Goal: Information Seeking & Learning: Learn about a topic

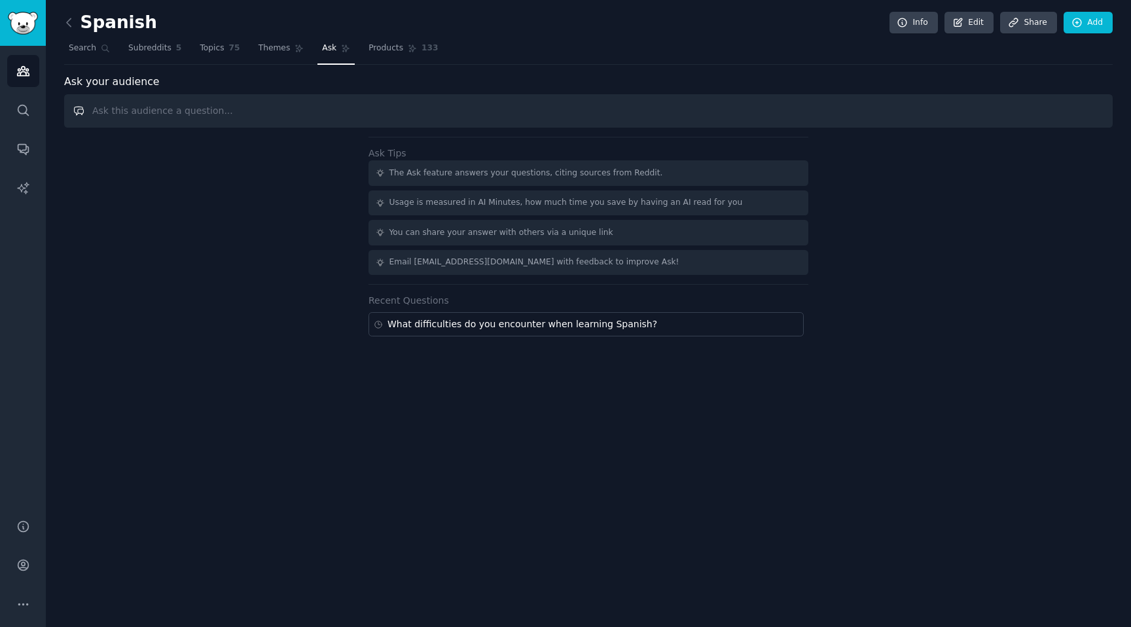
click at [270, 100] on input "text" at bounding box center [588, 110] width 1049 height 33
paste input "How are you learning Spanish? What do you feel you’re missing? What do you like…"
type input "How are you learning Spanish? What do you feel you’re missing? What do you like…"
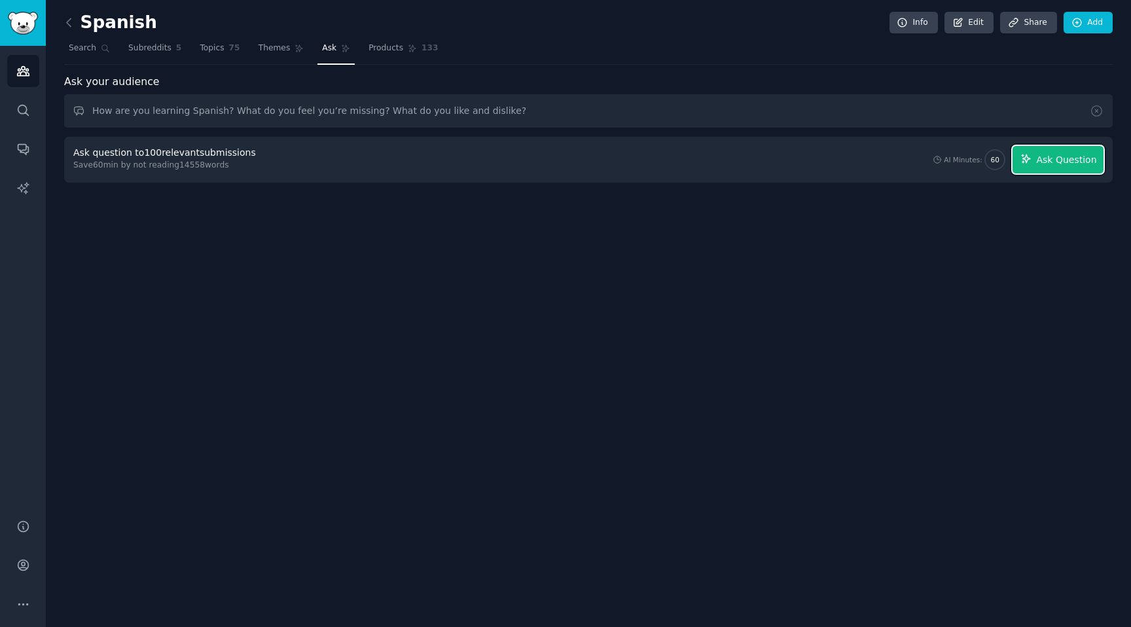
click at [1055, 149] on button "Ask Question" at bounding box center [1058, 159] width 91 height 27
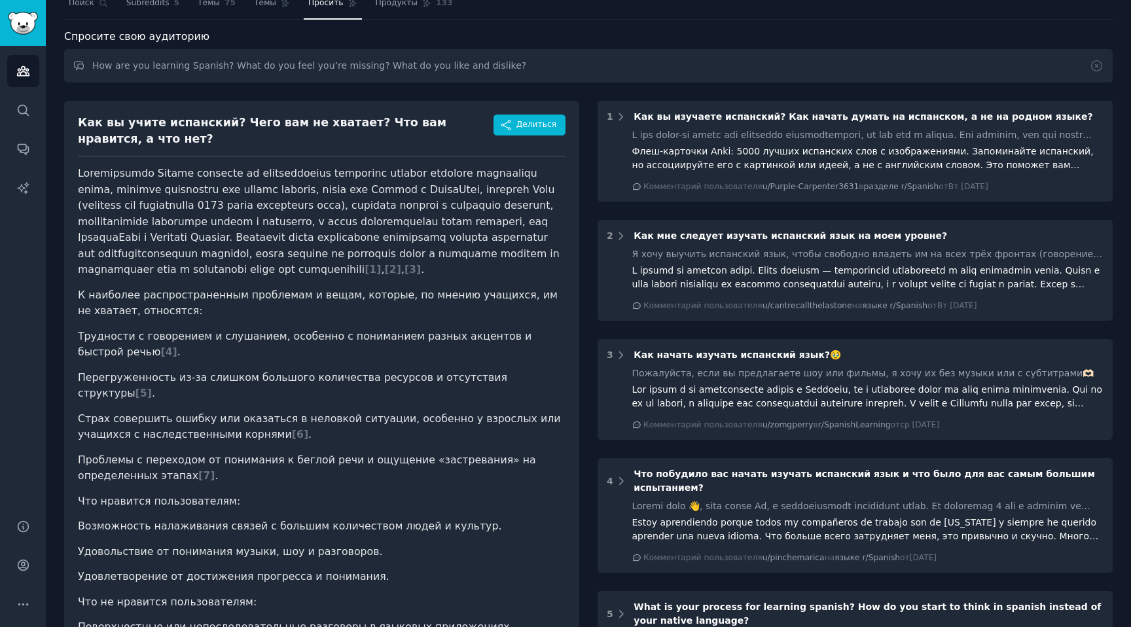
scroll to position [46, 0]
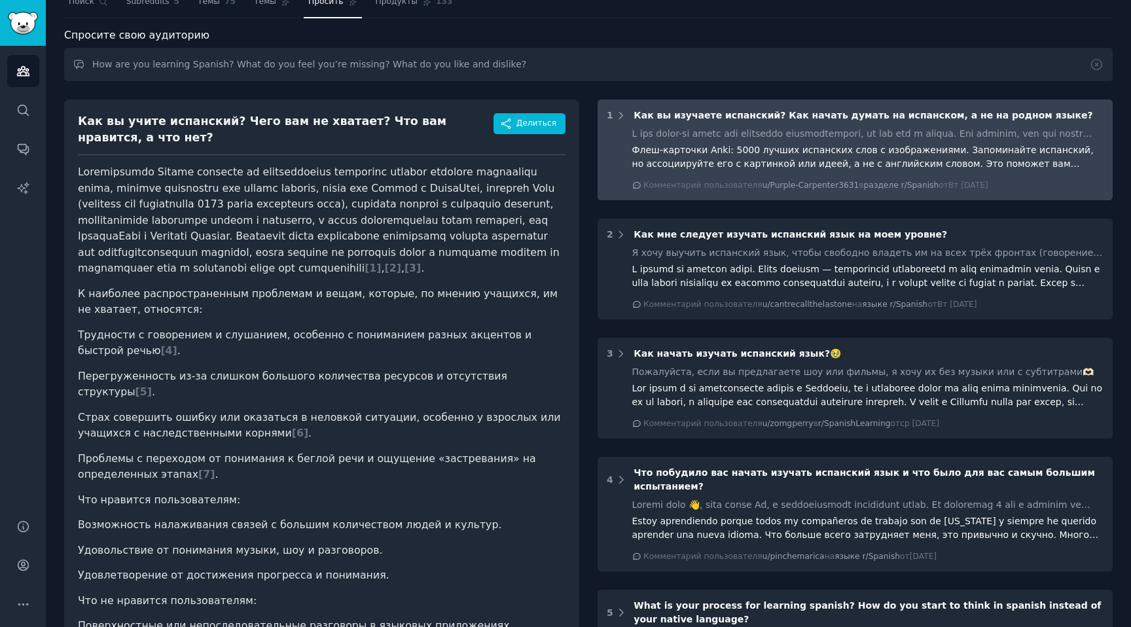
click at [703, 125] on div "1 Как вы изучаете испанский? Как начать думать на испанском, а не на родном язы…" at bounding box center [855, 150] width 515 height 101
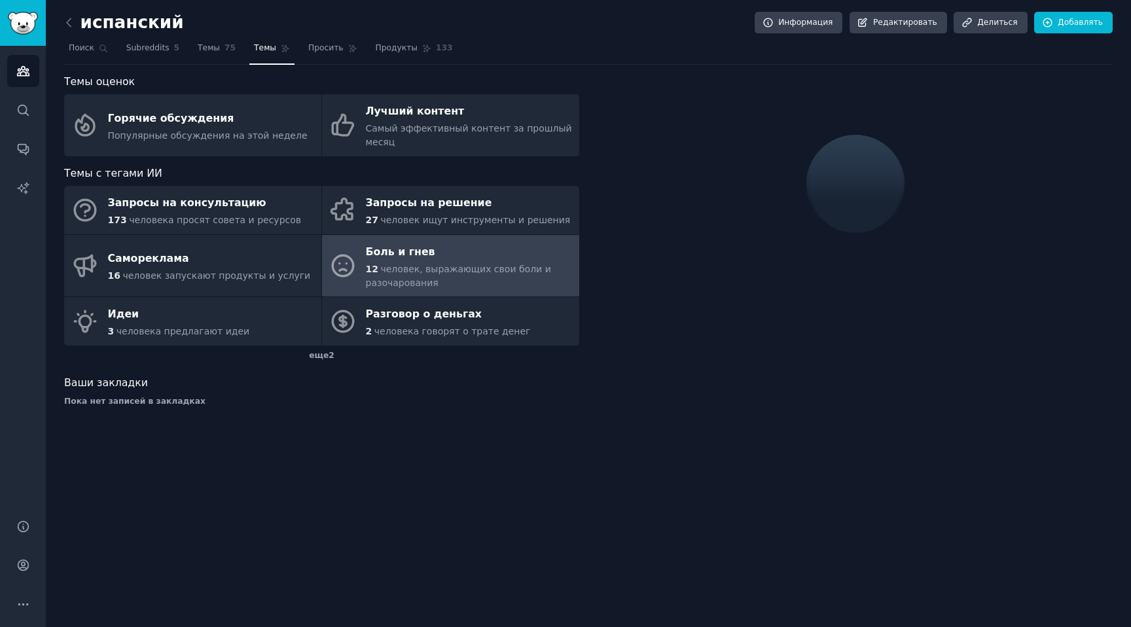
click at [358, 41] on nav "Поиск Subreddits 5 Темы 75 Темы Просить Продукты 133" at bounding box center [588, 51] width 1049 height 27
click at [331, 52] on font "Просить" at bounding box center [325, 47] width 35 height 9
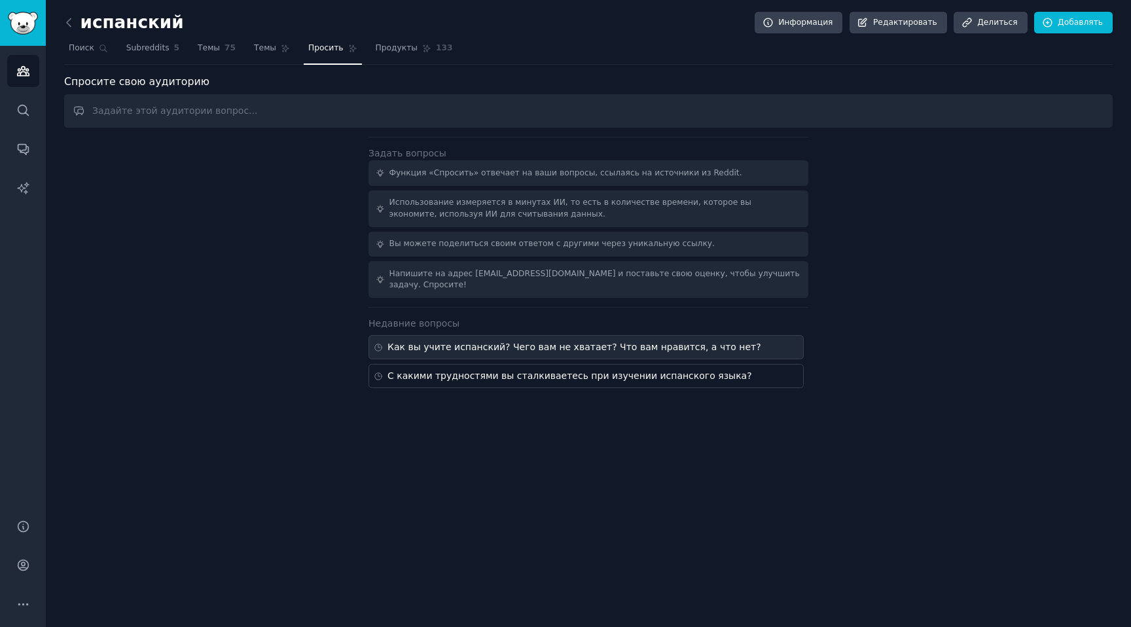
click at [513, 345] on font "Как вы учите испанский? Чего вам не хватает? Что вам нравится, а что нет?" at bounding box center [575, 347] width 374 height 10
type input "How are you learning Spanish? What do you feel you’re missing? What do you like…"
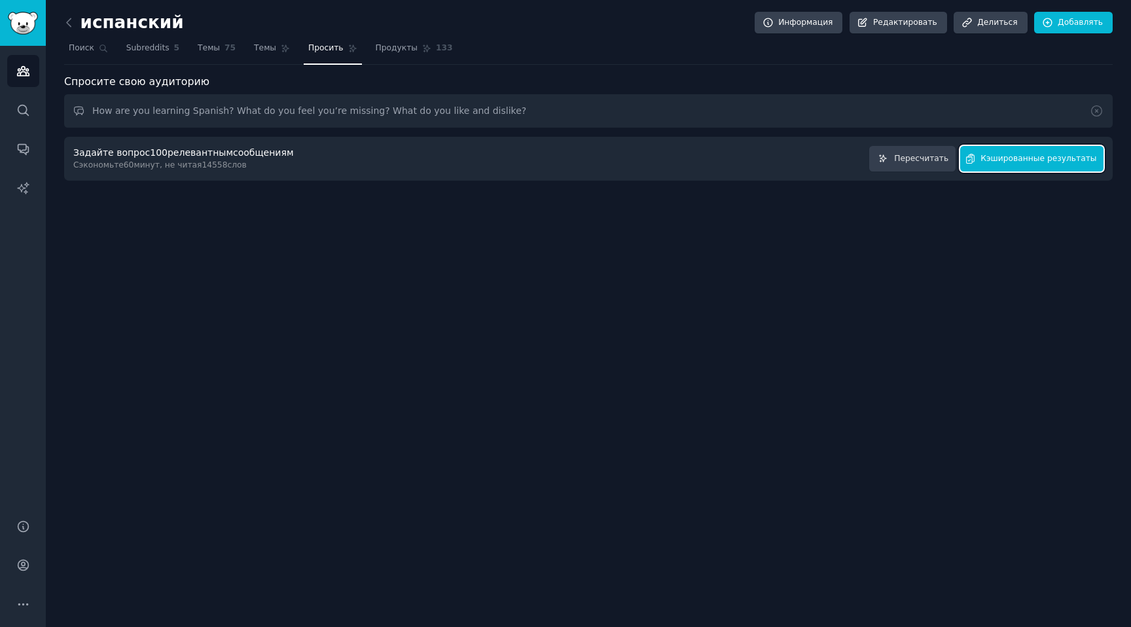
click at [1048, 161] on font "Кэшированные результаты" at bounding box center [1039, 158] width 116 height 9
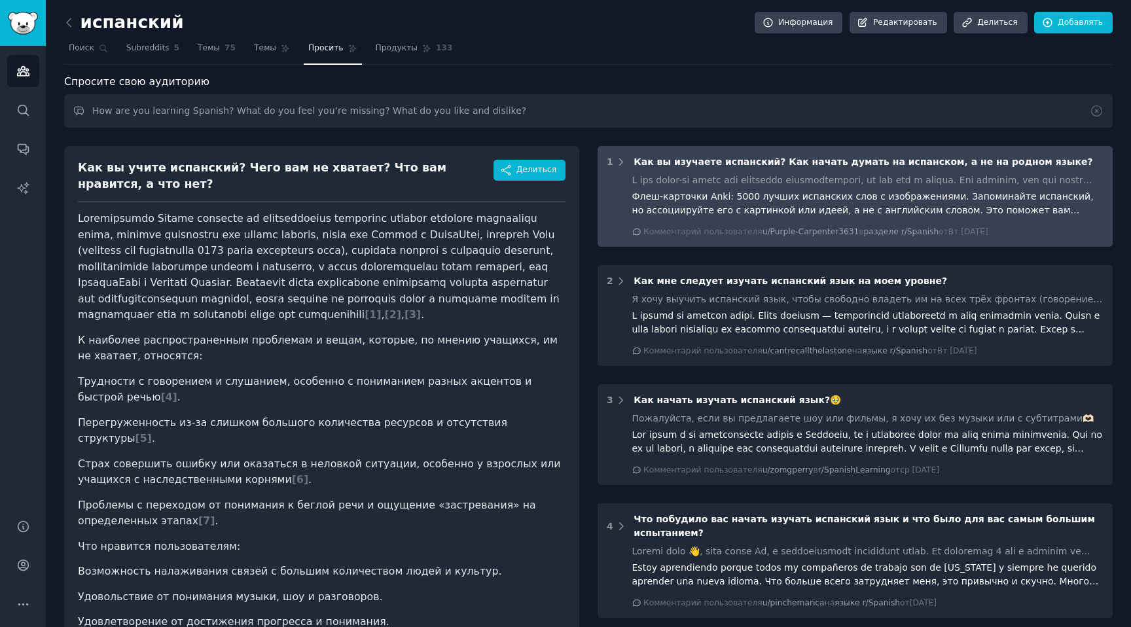
click at [674, 160] on font "Как вы изучаете испанский? Как начать думать на испанском, а не на родном языке?" at bounding box center [863, 161] width 459 height 10
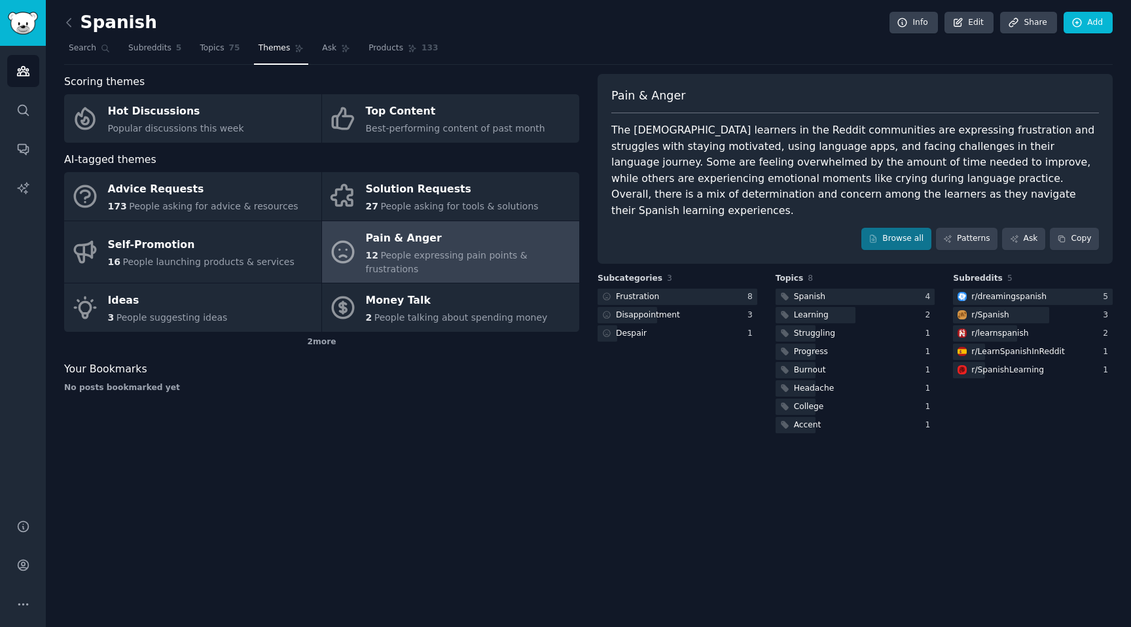
click at [278, 39] on link "Themes" at bounding box center [281, 51] width 55 height 27
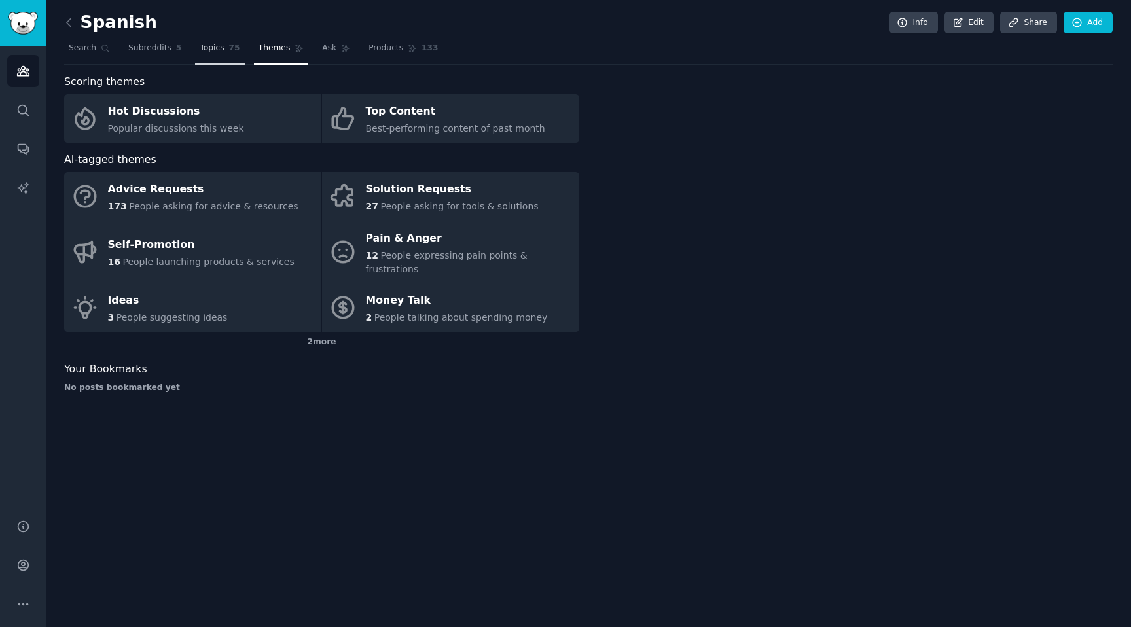
click at [225, 52] on link "Topics 75" at bounding box center [219, 51] width 49 height 27
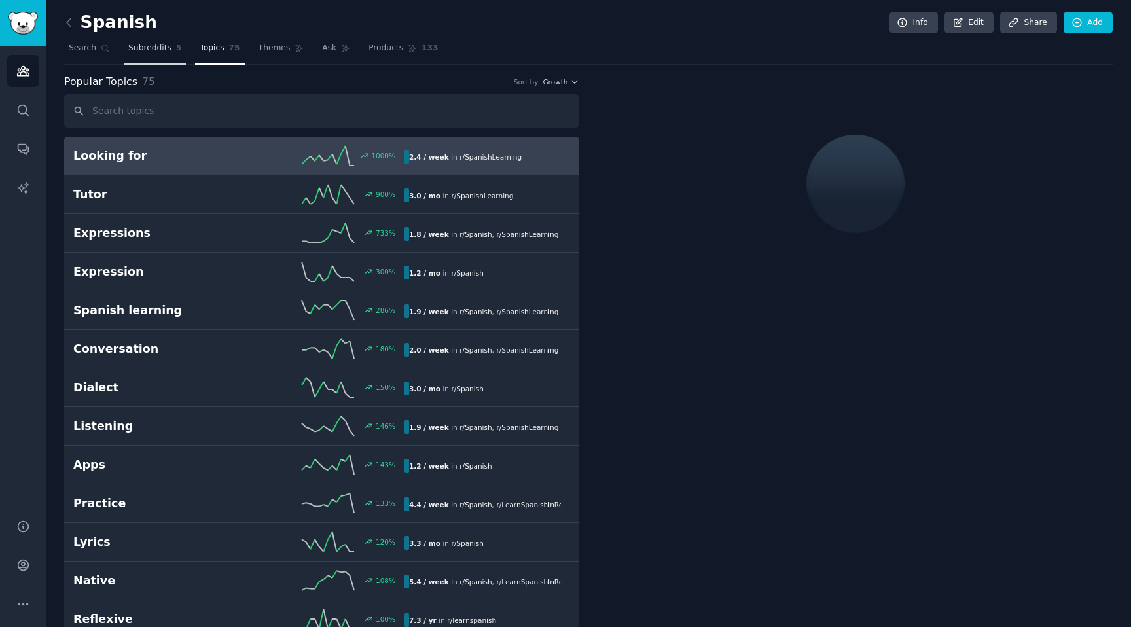
click at [182, 50] on link "Subreddits 5" at bounding box center [155, 51] width 62 height 27
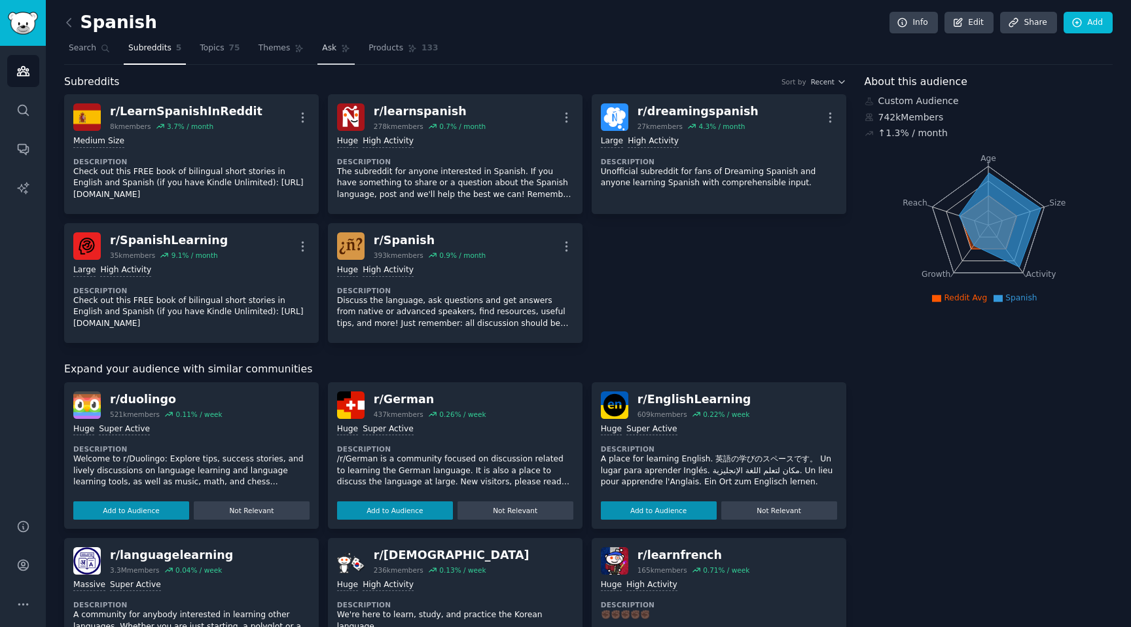
click at [322, 45] on span "Ask" at bounding box center [329, 49] width 14 height 12
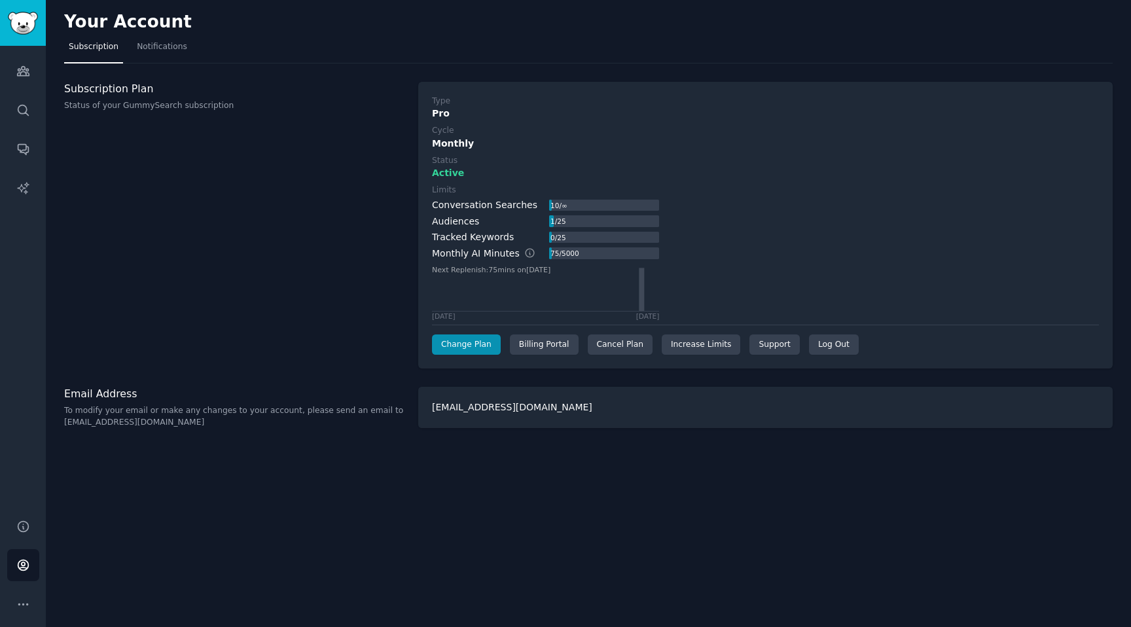
click at [306, 193] on div "Subscription Plan Status of your GummySearch subscription" at bounding box center [234, 225] width 340 height 287
click at [312, 196] on div "Subscription Plan Status of your GummySearch subscription" at bounding box center [234, 225] width 340 height 287
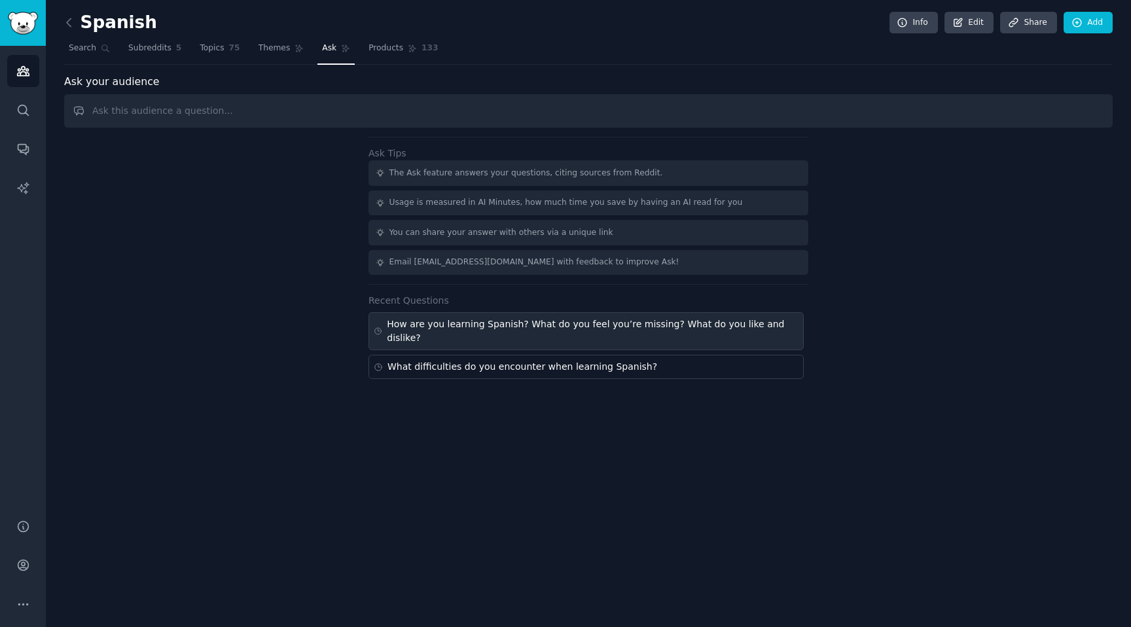
click at [515, 329] on div "How are you learning Spanish? What do you feel you’re missing? What do you like…" at bounding box center [593, 331] width 412 height 27
type input "How are you learning Spanish? What do you feel you’re missing? What do you like…"
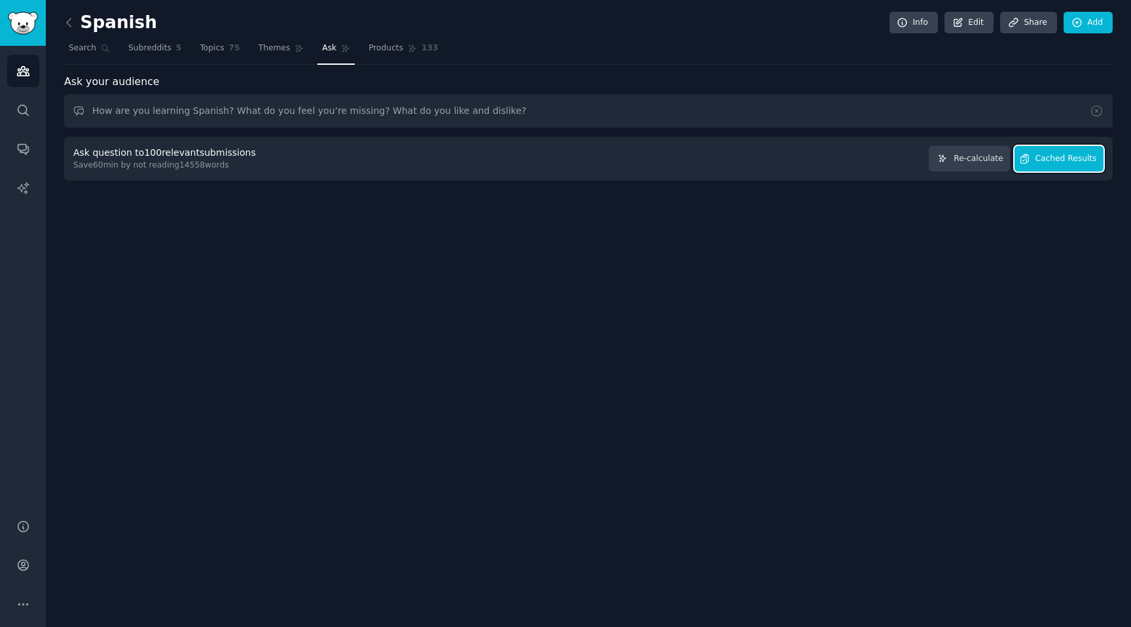
click at [1076, 162] on span "Cached Results" at bounding box center [1067, 159] width 62 height 12
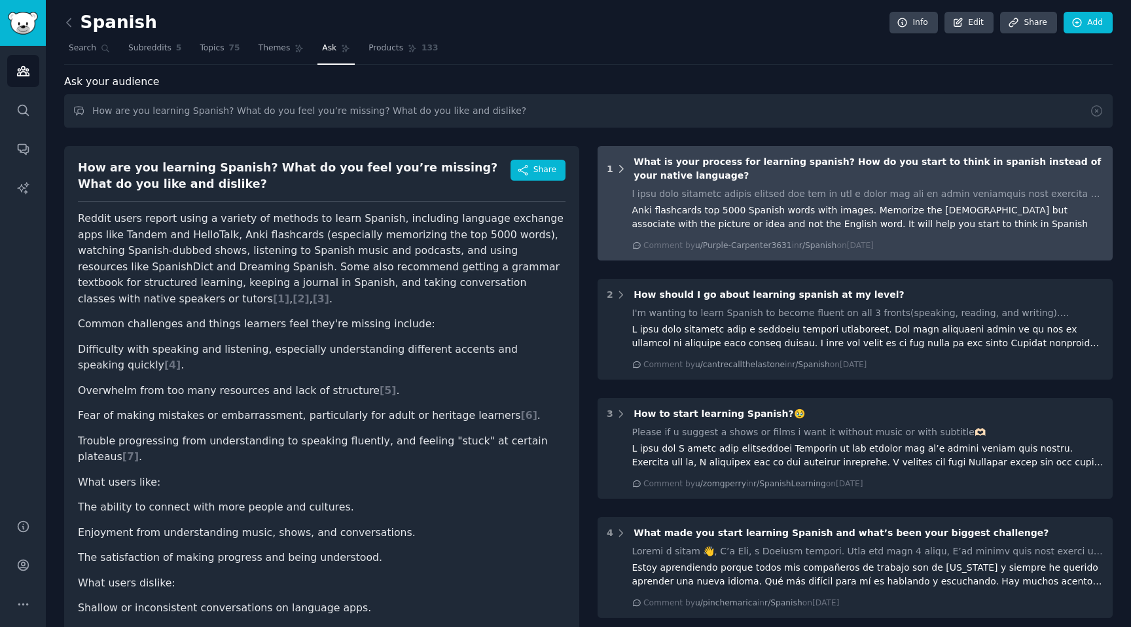
click at [617, 164] on icon at bounding box center [621, 169] width 12 height 12
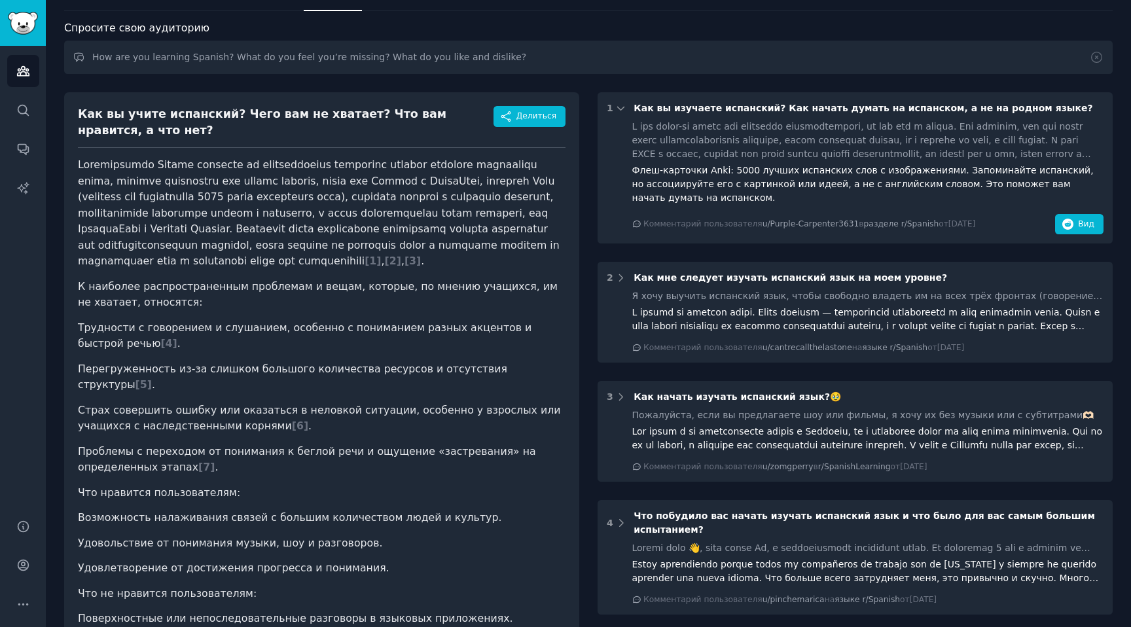
scroll to position [59, 0]
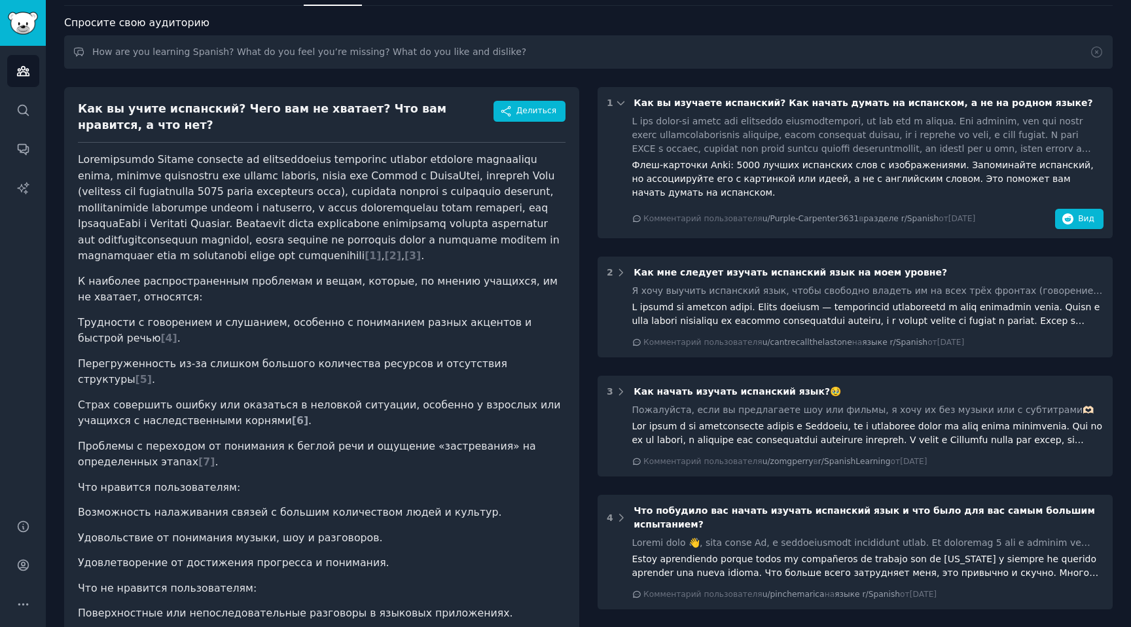
click at [297, 414] on font "6" at bounding box center [300, 420] width 7 height 12
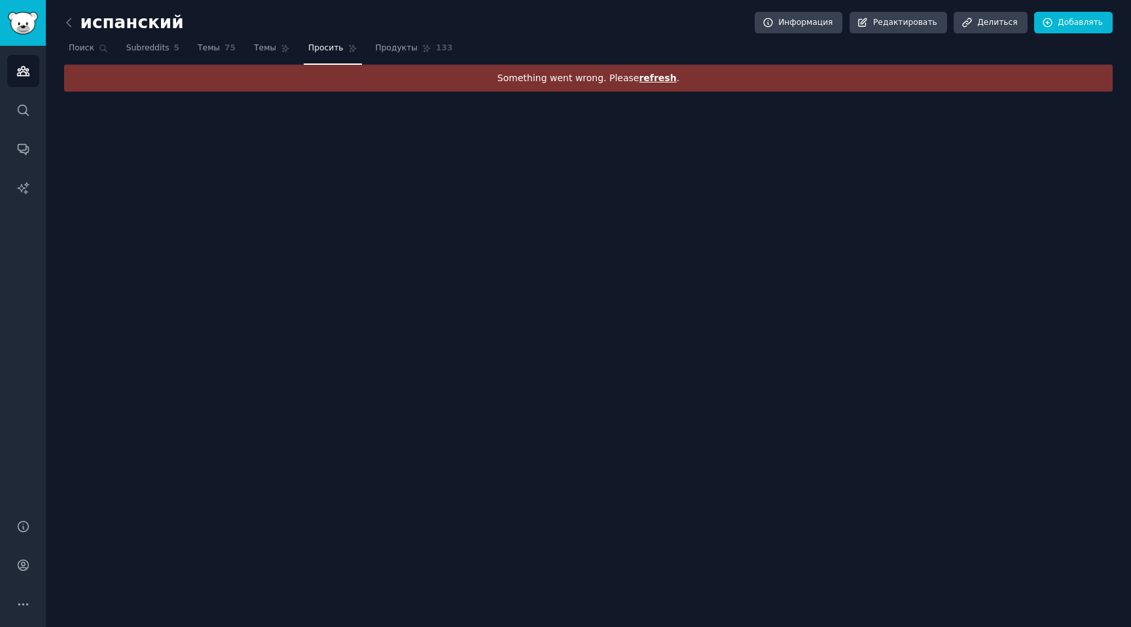
scroll to position [0, 0]
click at [653, 82] on div "Что-то пошло не так. Пожалуйста, обновите ." at bounding box center [588, 78] width 1049 height 27
click at [661, 75] on font "обновите" at bounding box center [671, 78] width 49 height 10
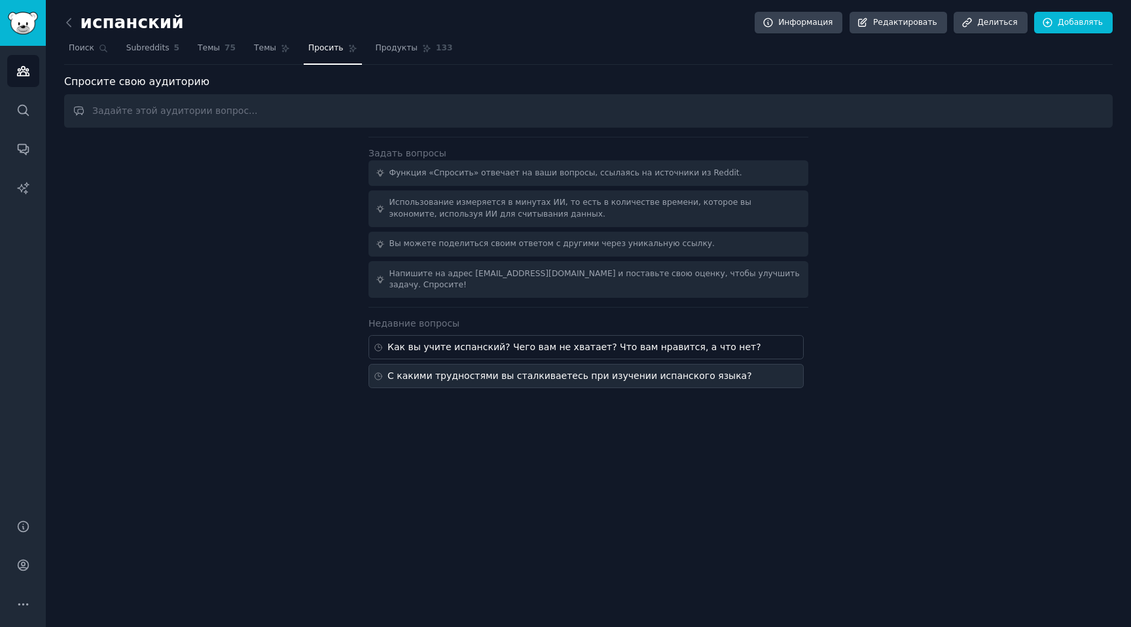
click at [504, 378] on font "С какими трудностями вы сталкиваетесь при изучении испанского языка?" at bounding box center [570, 376] width 365 height 10
type input "What difficulties do you encounter when learning Spanish?"
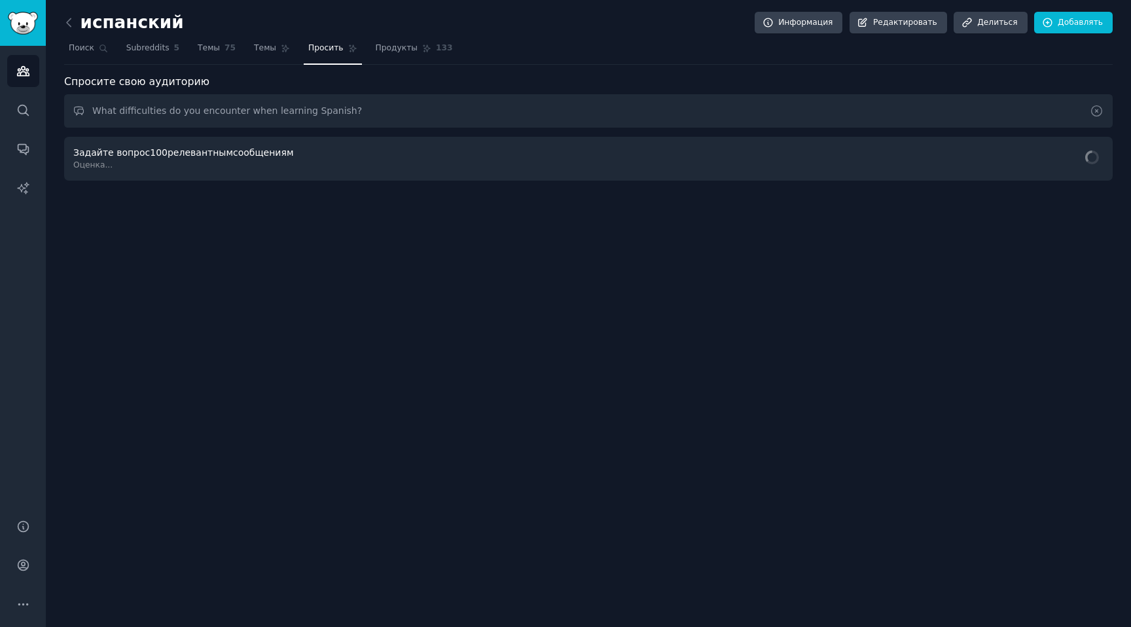
click at [1097, 113] on icon at bounding box center [1097, 111] width 14 height 14
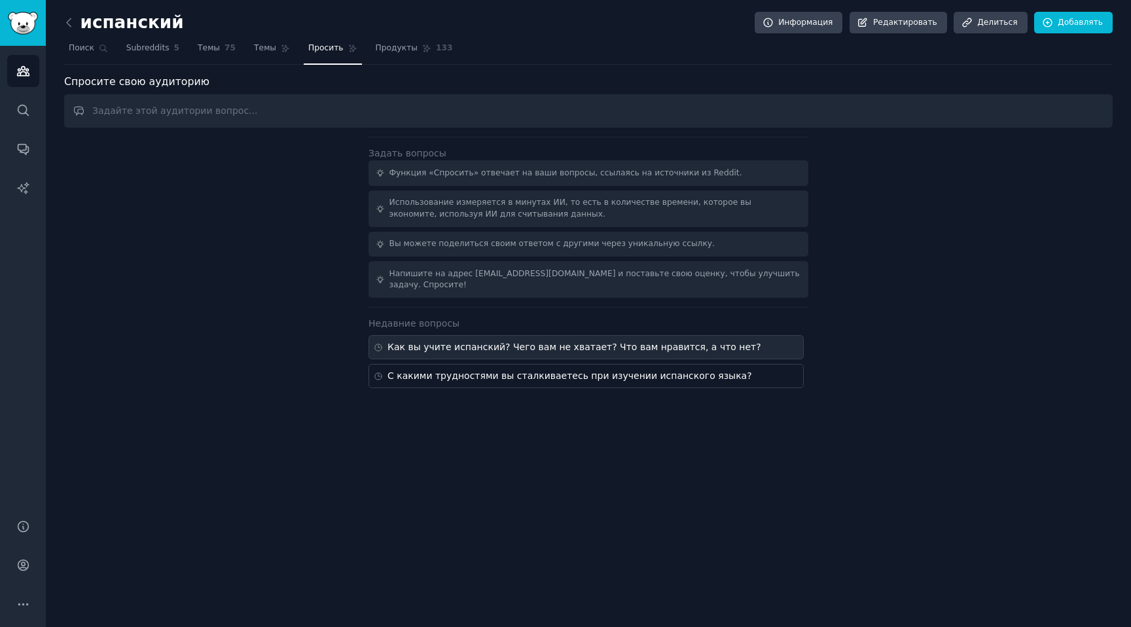
click at [650, 356] on div "Как вы учите испанский? Чего вам не хватает? Что вам нравится, а что нет?" at bounding box center [586, 347] width 435 height 24
type input "How are you learning Spanish? What do you feel you’re missing? What do you like…"
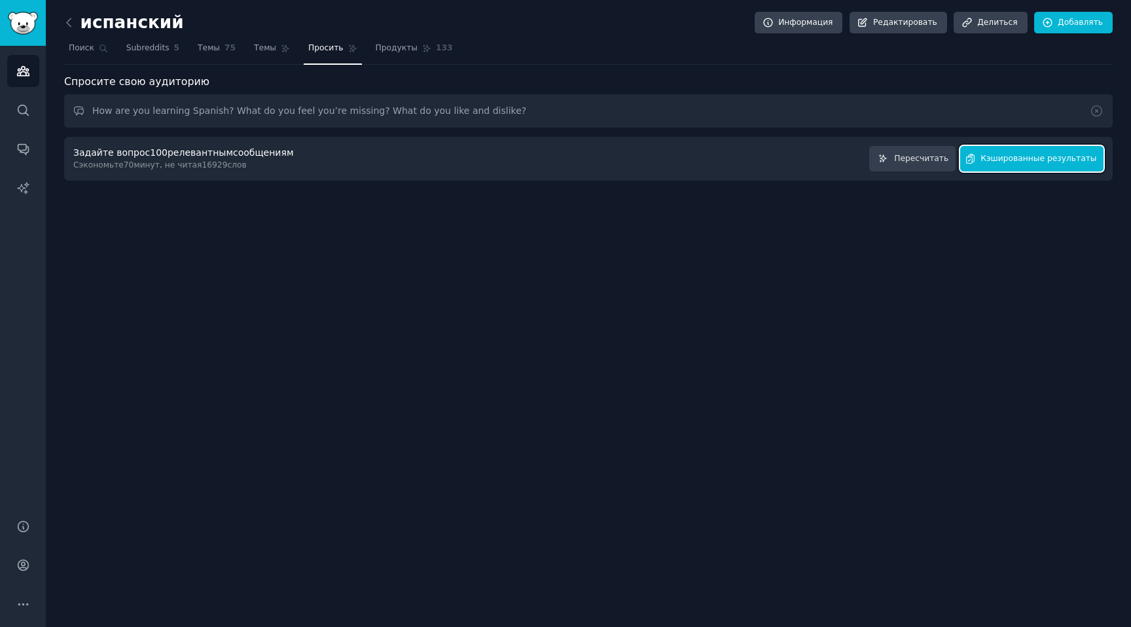
click at [1053, 158] on font "Кэшированные результаты" at bounding box center [1039, 158] width 116 height 9
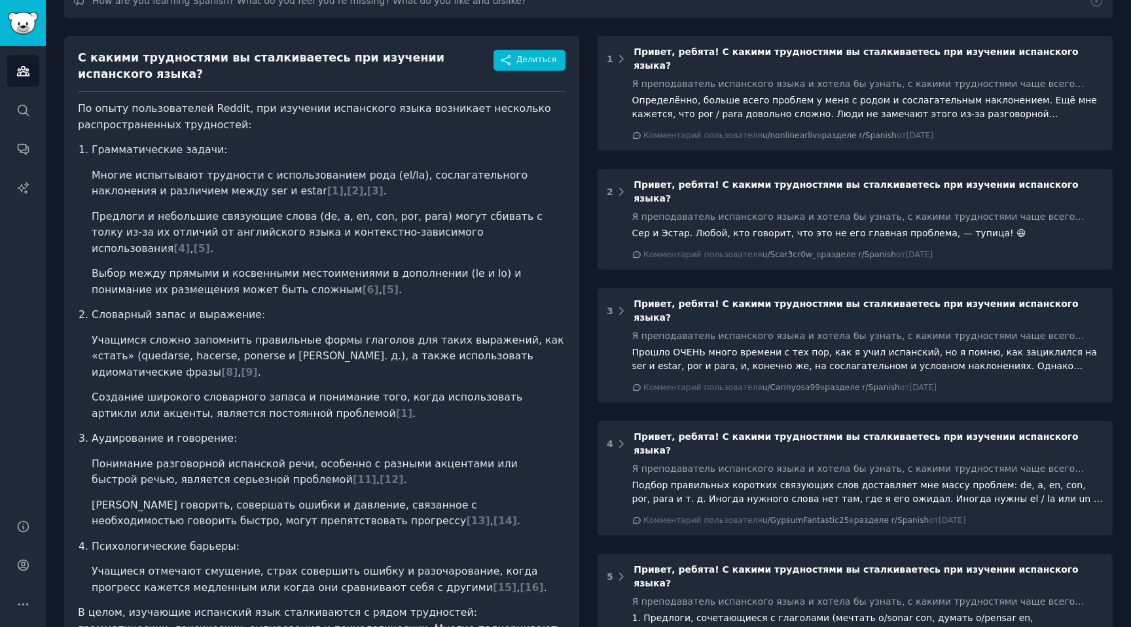
scroll to position [112, 0]
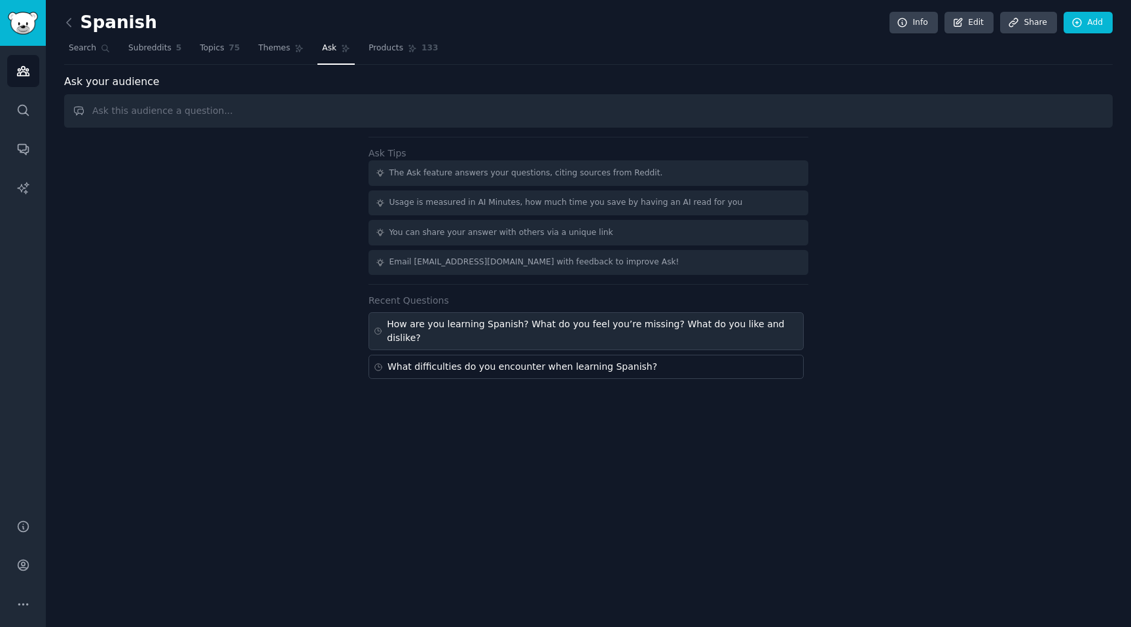
click at [541, 323] on div "How are you learning Spanish? What do you feel you’re missing? What do you like…" at bounding box center [593, 331] width 412 height 27
type input "How are you learning Spanish? What do you feel you’re missing? What do you like…"
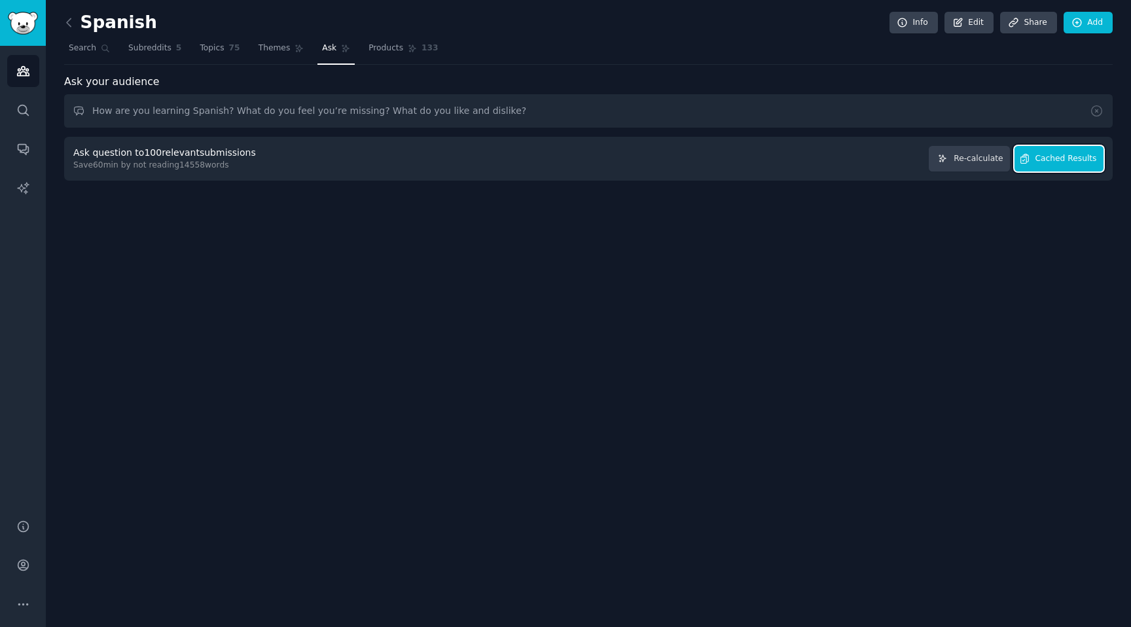
click at [1090, 156] on span "Cached Results" at bounding box center [1067, 159] width 62 height 12
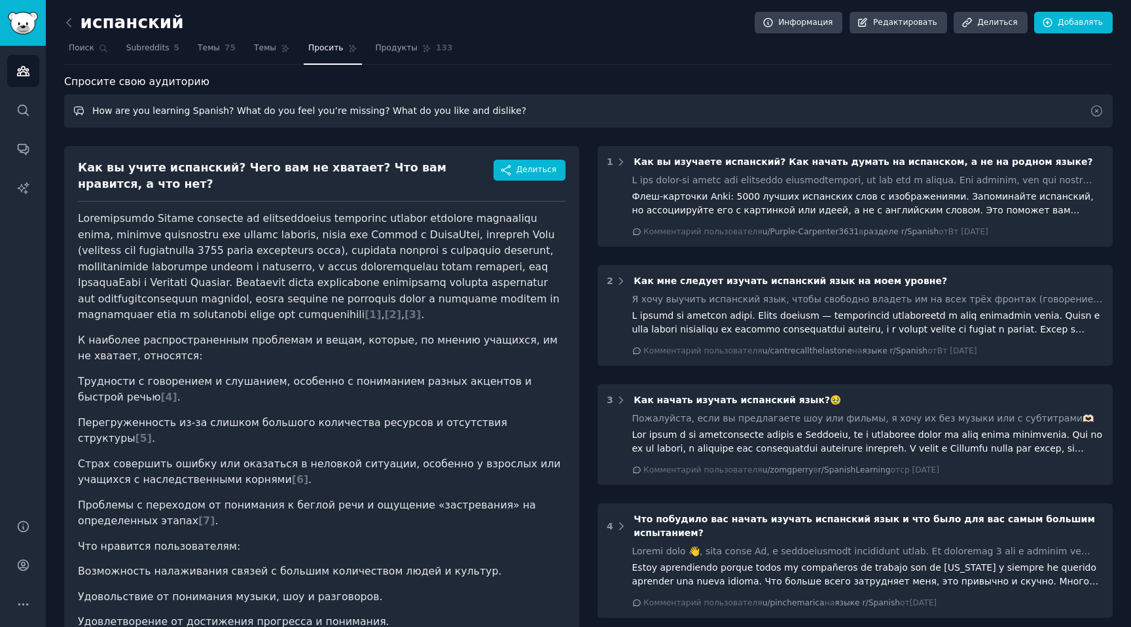
click at [217, 111] on input "How are you learning Spanish? What do you feel you’re missing? What do you like…" at bounding box center [588, 110] width 1049 height 33
drag, startPoint x: 221, startPoint y: 110, endPoint x: 82, endPoint y: 110, distance: 138.8
click at [82, 110] on input "How are you learning Spanish? What do you feel you’re missing? What do you like…" at bounding box center [588, 110] width 1049 height 33
click at [332, 55] on link "Просить" at bounding box center [333, 51] width 58 height 27
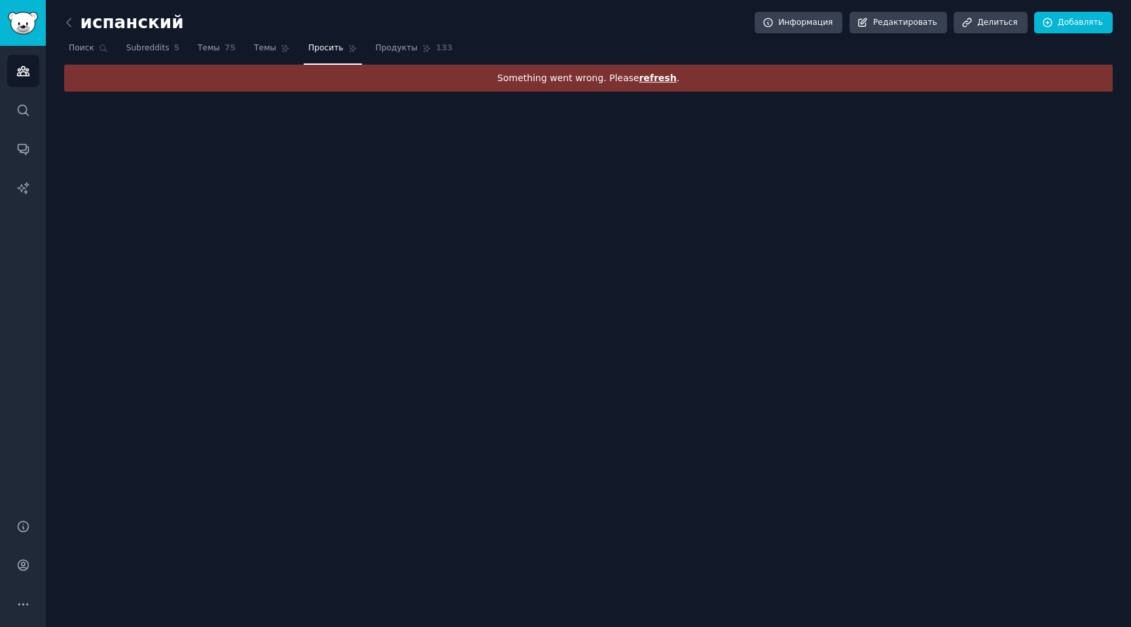
click at [667, 95] on div "испанский Информация Редактировать Делиться Добавлять Поиск Subreddits 5 Темы 7…" at bounding box center [589, 313] width 1086 height 627
click at [667, 82] on span "refresh" at bounding box center [657, 78] width 37 height 10
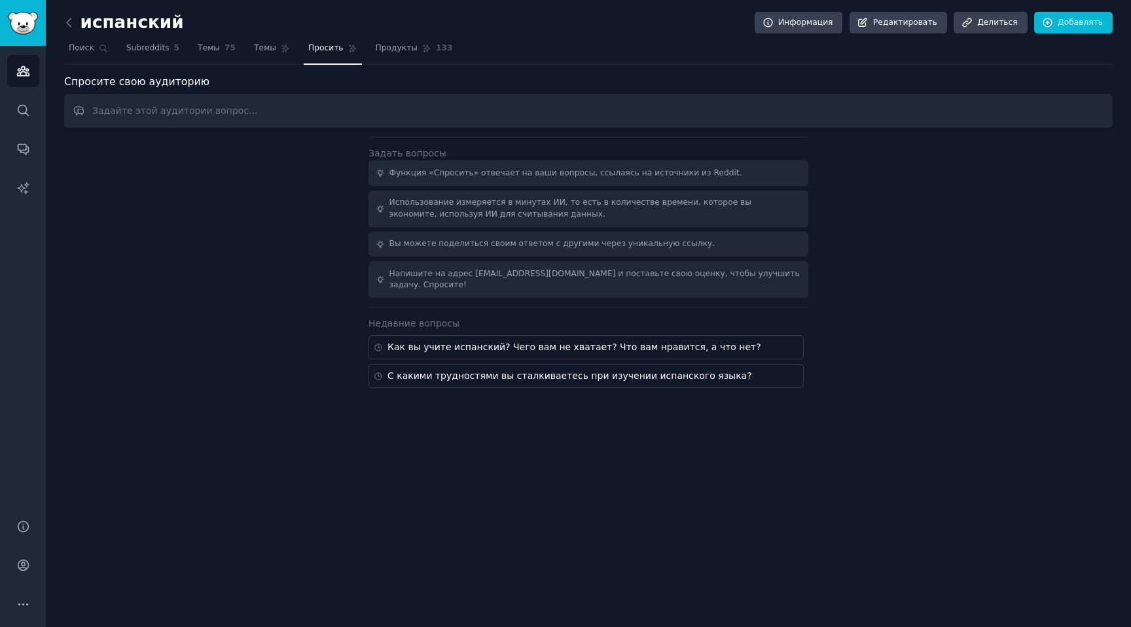
click at [276, 103] on input "text" at bounding box center [588, 110] width 1049 height 33
type input "How are you learning Spanish?"
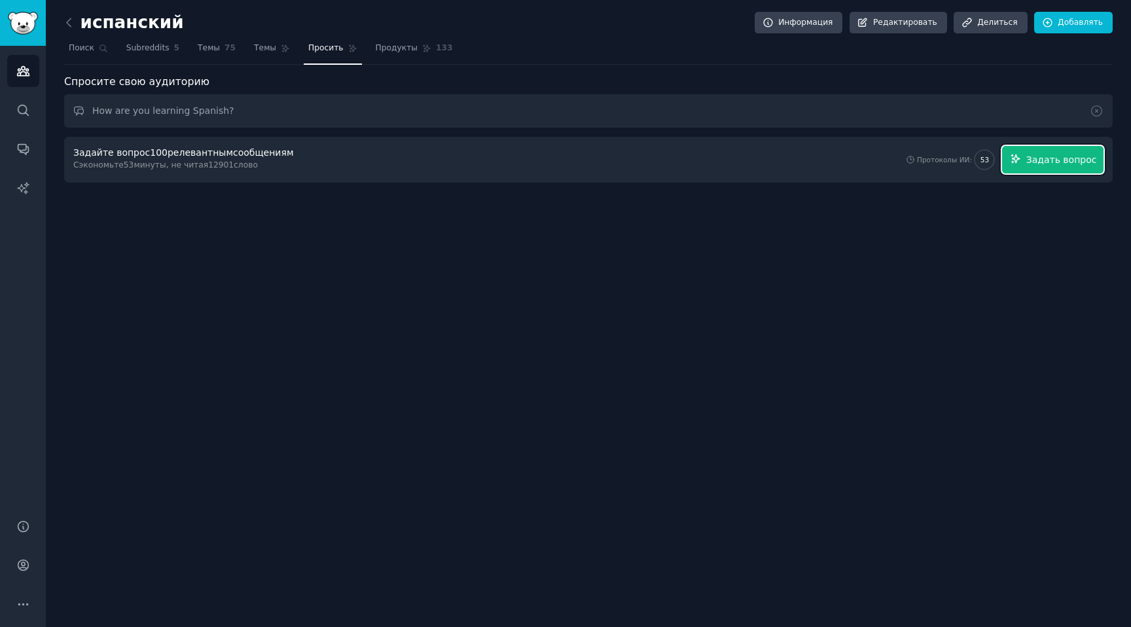
click at [1038, 162] on font "Задать вопрос" at bounding box center [1062, 160] width 71 height 10
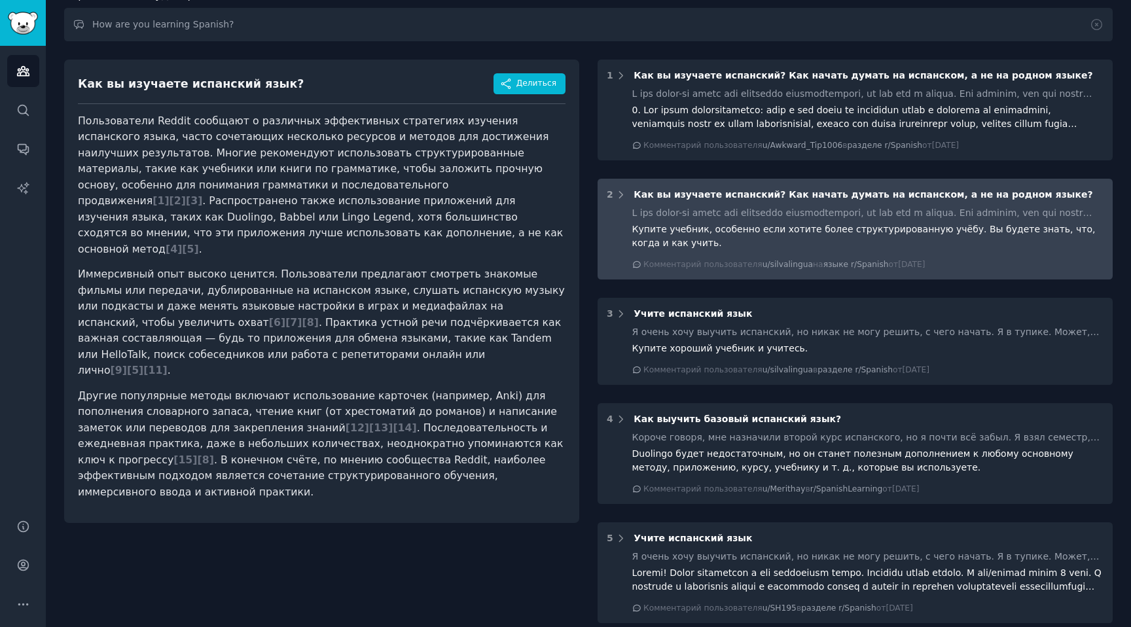
scroll to position [92, 0]
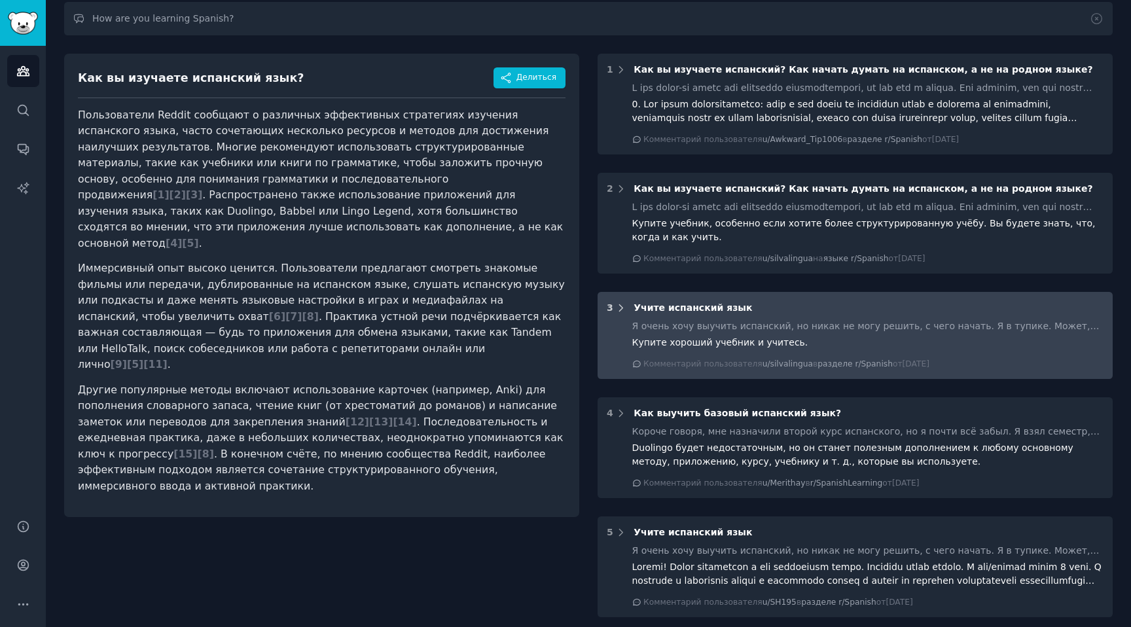
click at [617, 308] on icon at bounding box center [621, 308] width 12 height 12
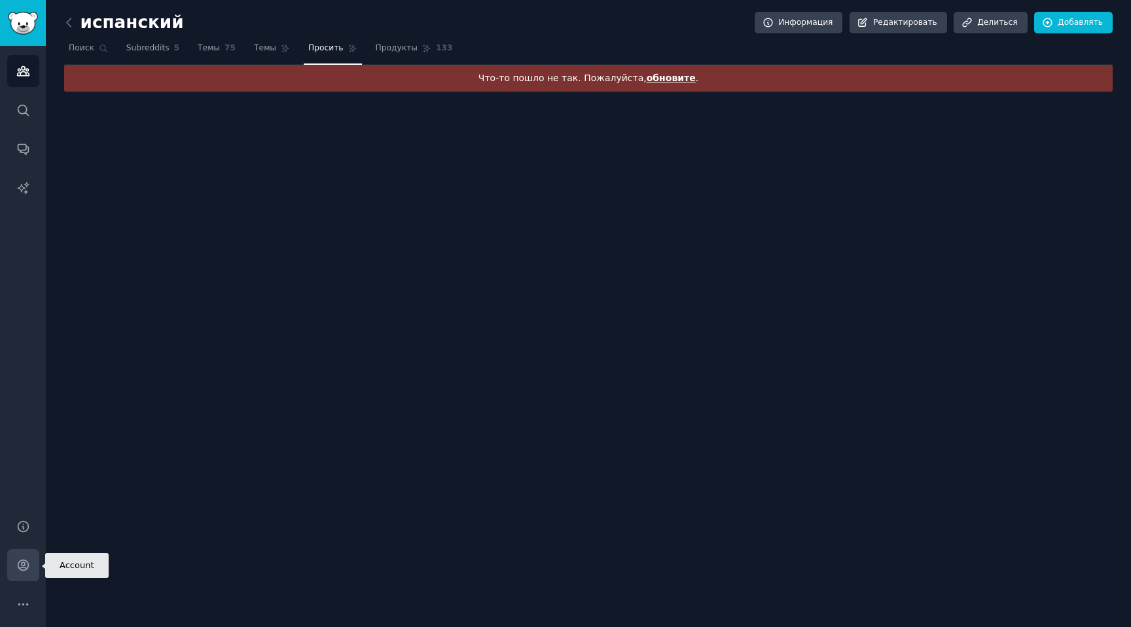
click at [18, 569] on icon "Боковая панель" at bounding box center [23, 565] width 14 height 14
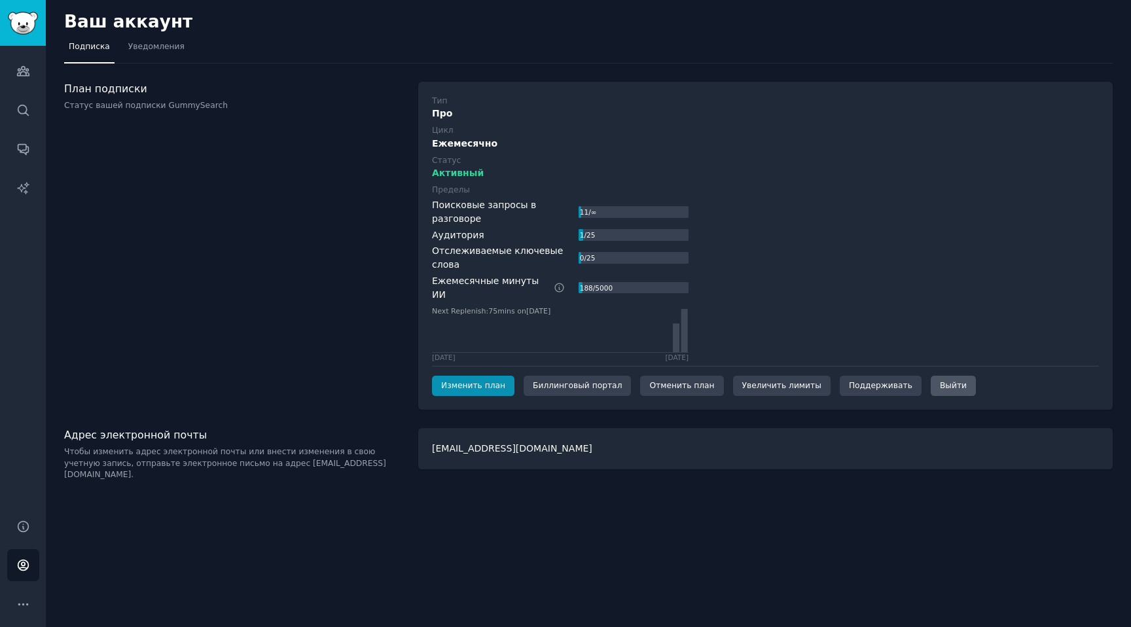
click at [947, 376] on div "Выйти" at bounding box center [953, 386] width 45 height 21
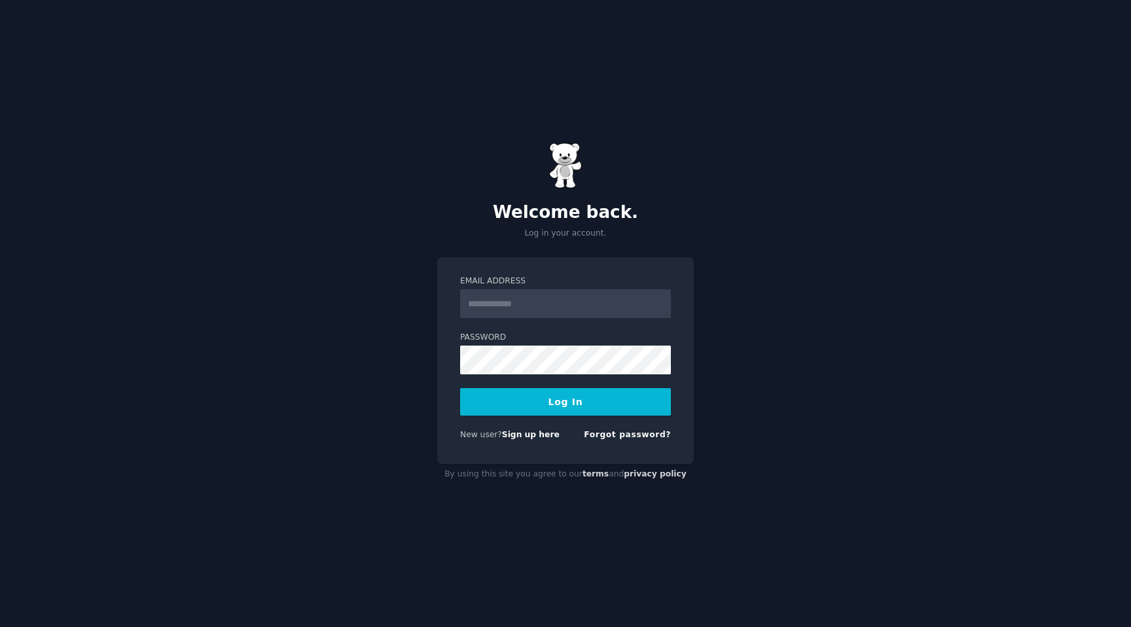
click at [566, 304] on input "Email Address" at bounding box center [565, 303] width 211 height 29
click at [543, 311] on input "Email Address" at bounding box center [565, 303] width 211 height 29
click at [541, 302] on input "Email Address" at bounding box center [565, 303] width 211 height 29
click at [534, 294] on input "Email Address" at bounding box center [565, 303] width 211 height 29
click at [568, 290] on input "Email Address" at bounding box center [565, 303] width 211 height 29
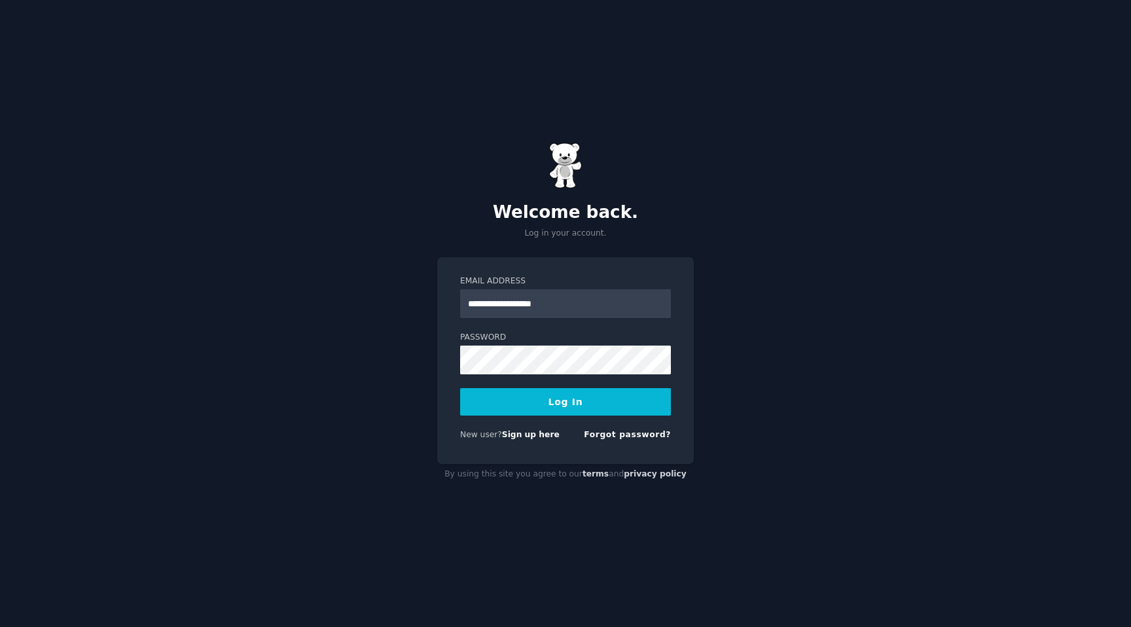
type input "**********"
click at [460, 388] on button "Log In" at bounding box center [565, 401] width 211 height 27
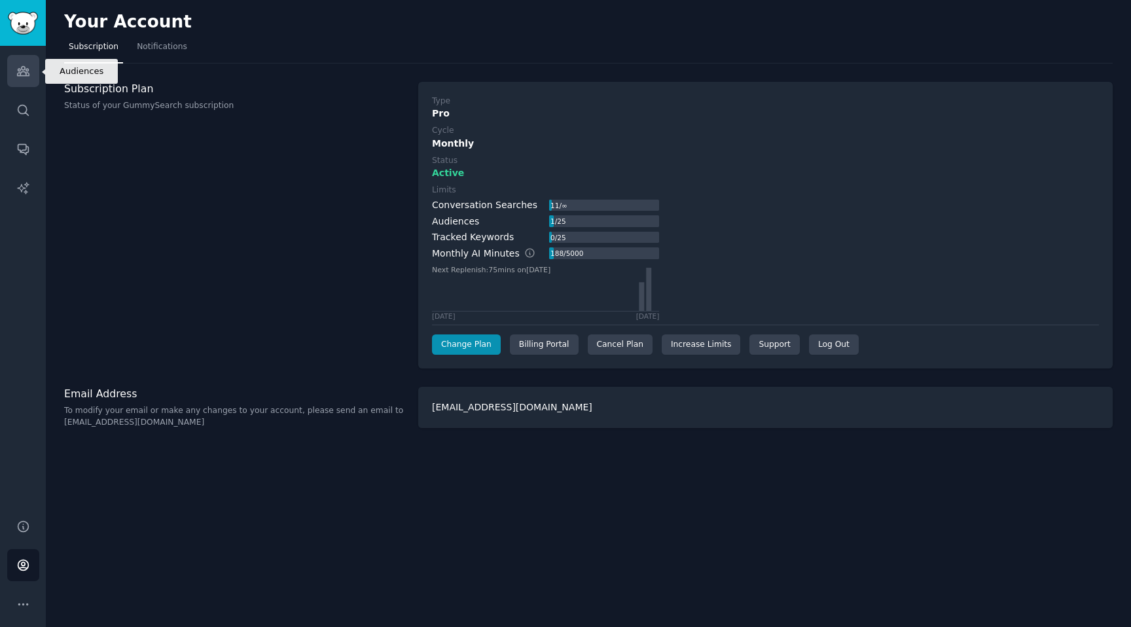
click at [22, 72] on icon "Sidebar" at bounding box center [23, 71] width 14 height 14
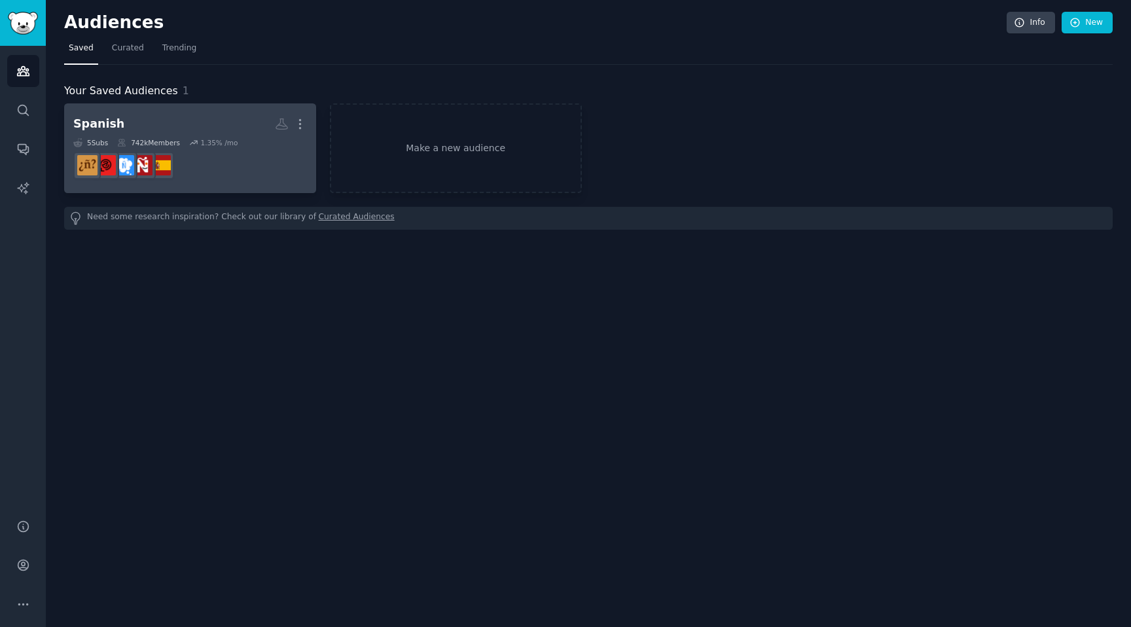
click at [143, 133] on h2 "Spanish More" at bounding box center [190, 124] width 234 height 23
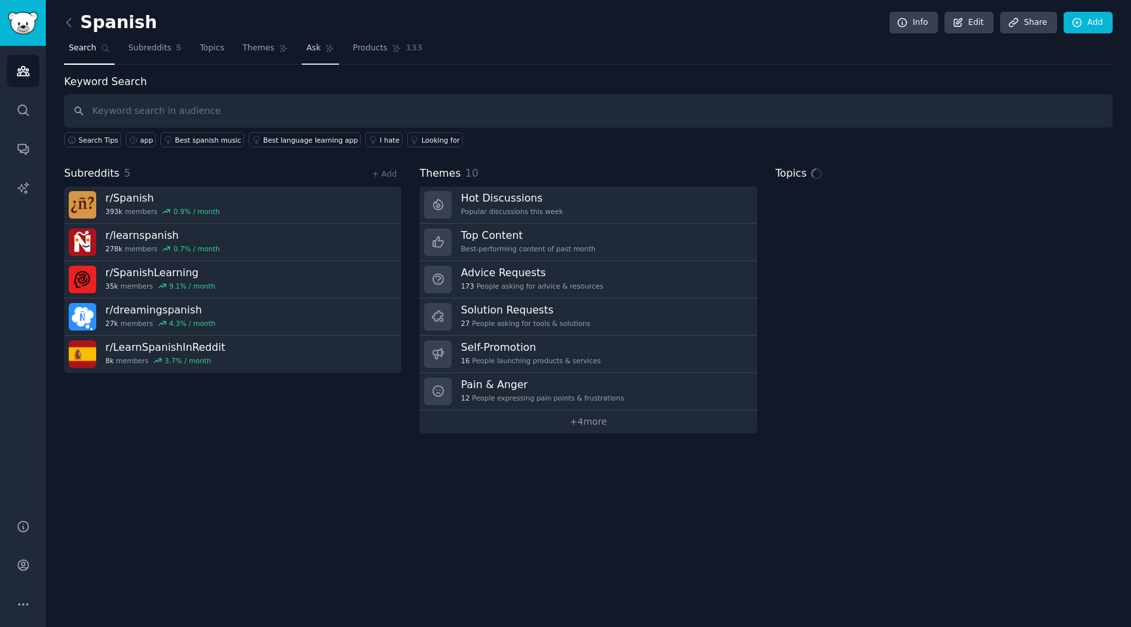
click at [325, 44] on icon at bounding box center [329, 48] width 9 height 9
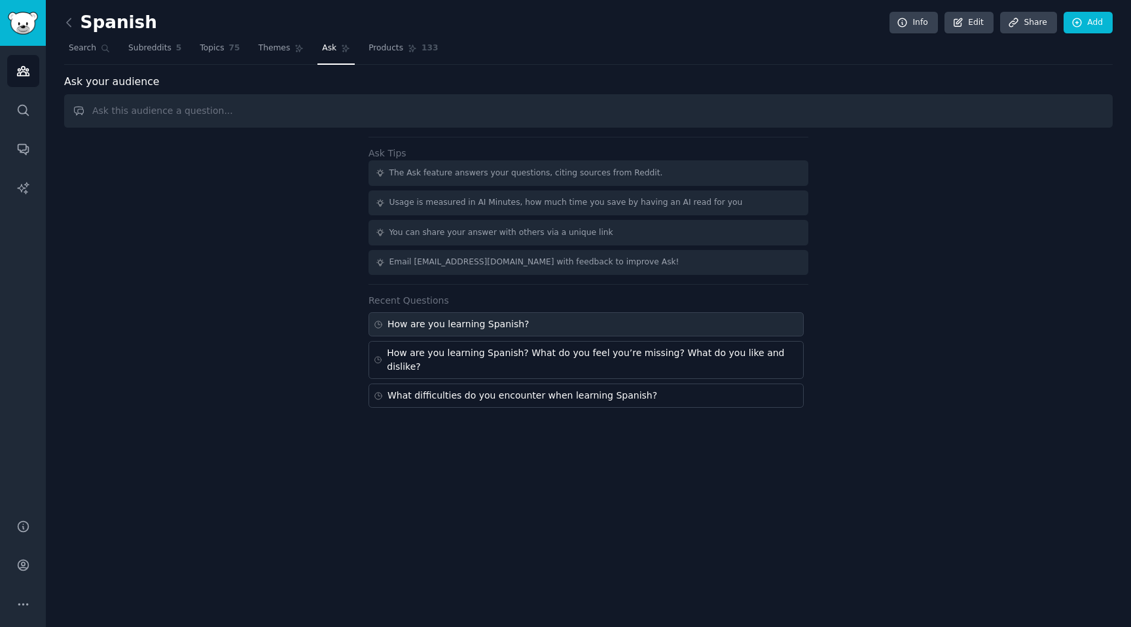
click at [472, 318] on div "How are you learning Spanish?" at bounding box center [459, 325] width 142 height 14
type input "How are you learning Spanish?"
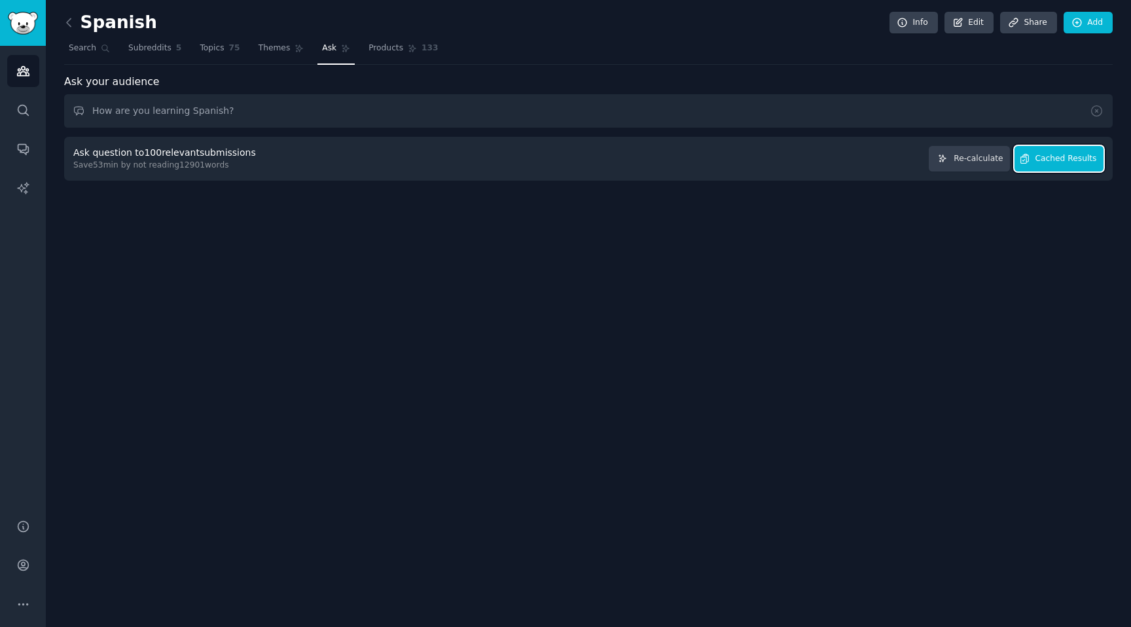
click at [1090, 147] on button "Cached Results" at bounding box center [1059, 159] width 89 height 26
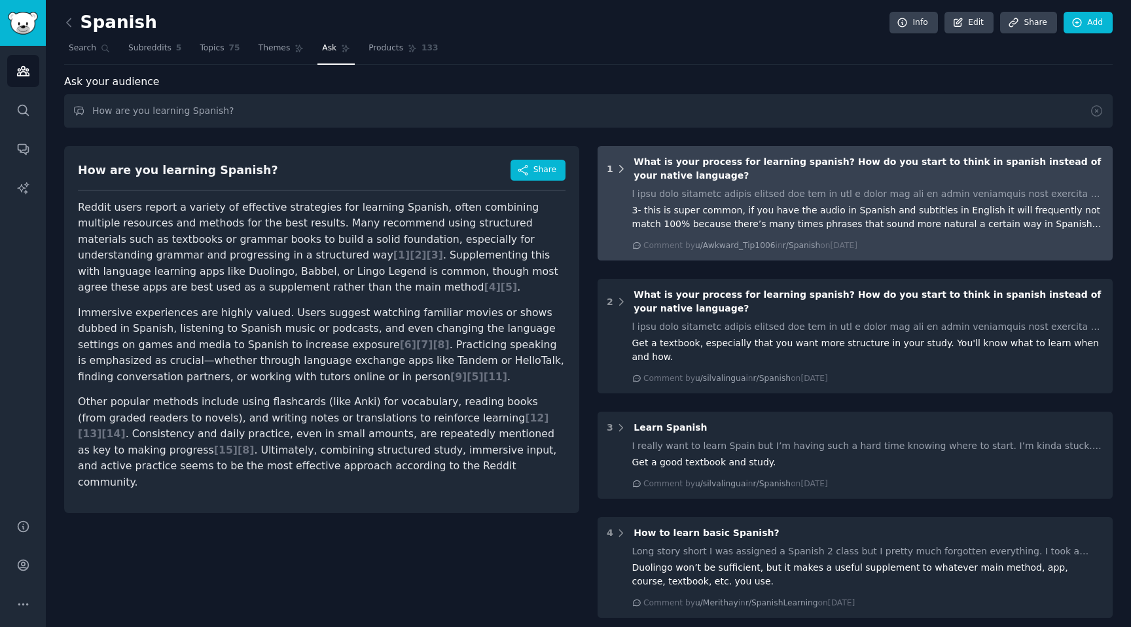
click at [620, 166] on icon at bounding box center [621, 169] width 3 height 7
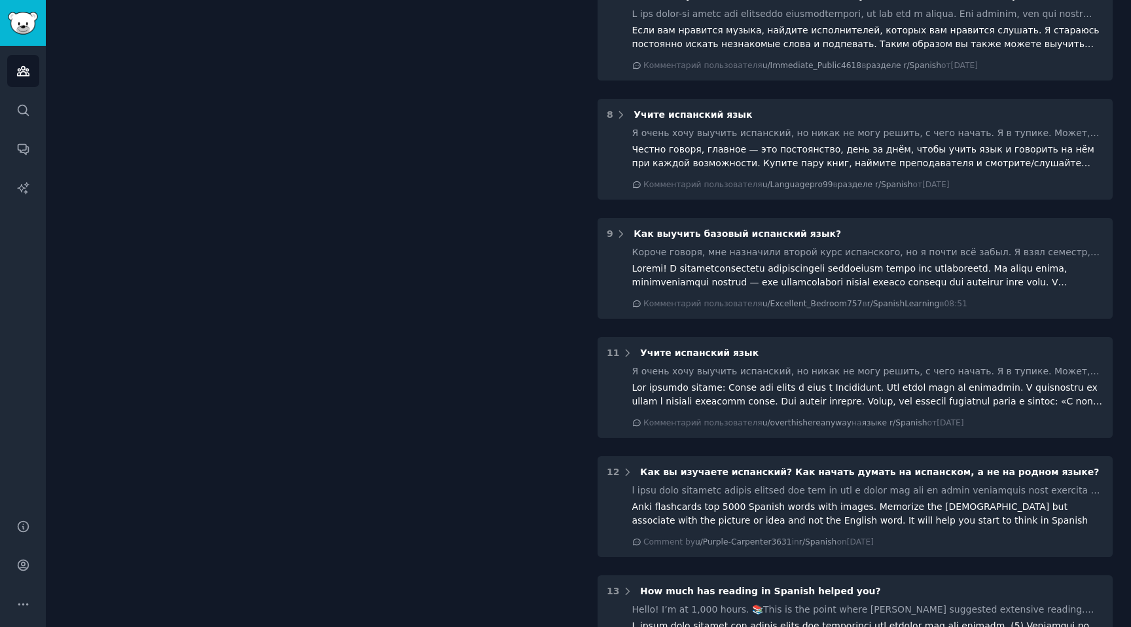
scroll to position [988, 0]
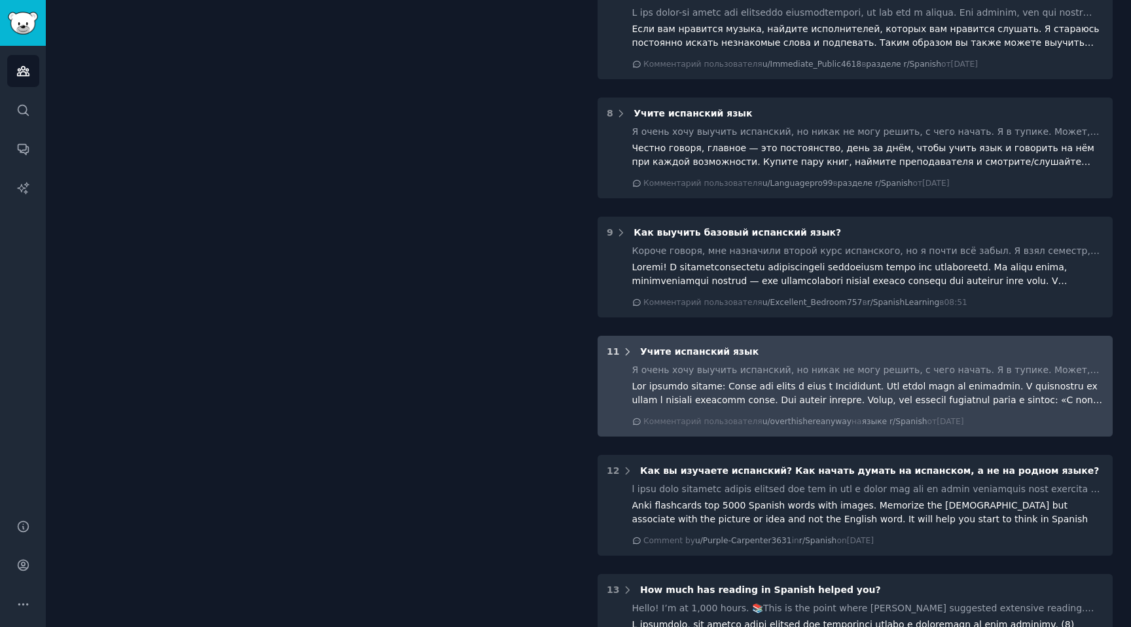
click at [622, 353] on icon at bounding box center [628, 352] width 12 height 12
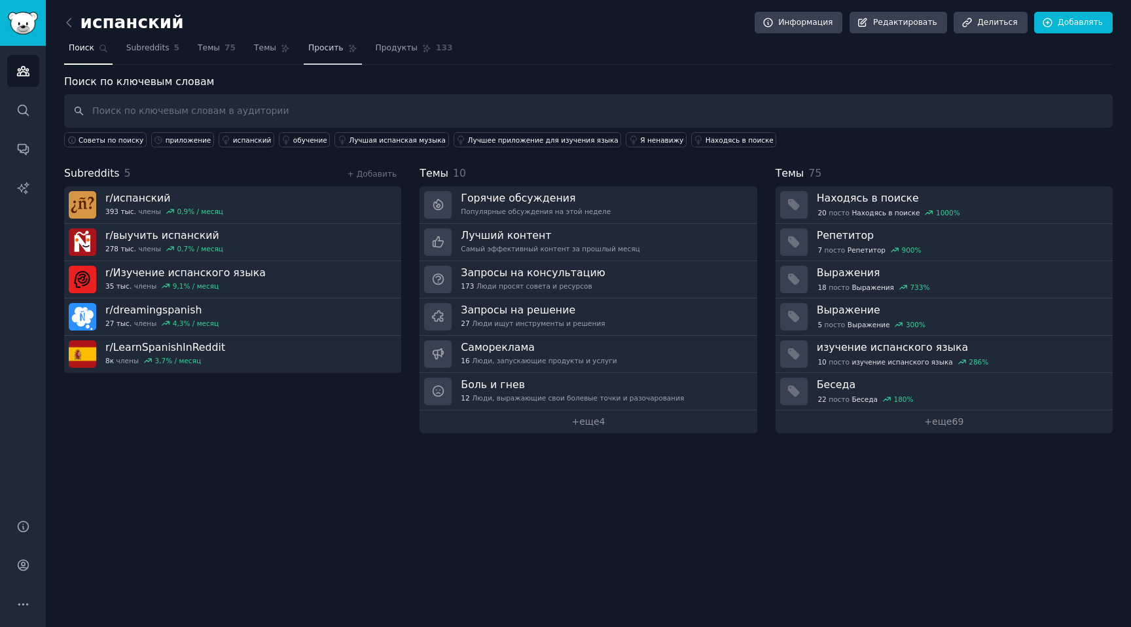
click at [318, 38] on link "Просить" at bounding box center [333, 51] width 58 height 27
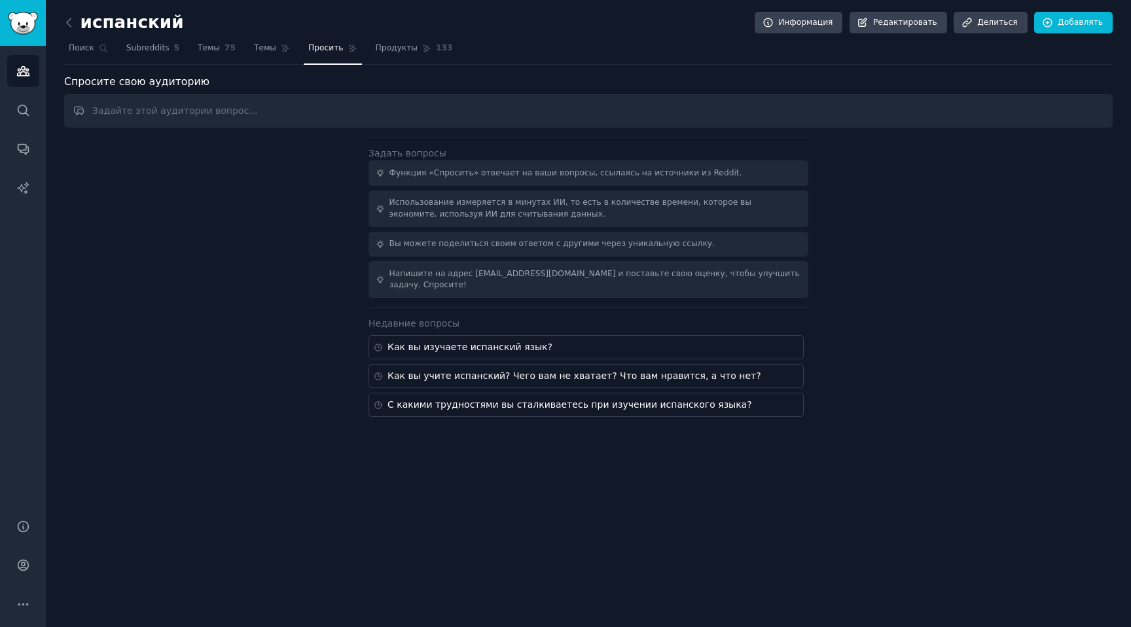
click at [585, 439] on div "испанский Информация Редактировать Делиться Добавлять Поиск Subreddits 5 Темы 7…" at bounding box center [589, 313] width 1086 height 627
click at [393, 54] on link "Продукты 133" at bounding box center [414, 51] width 86 height 27
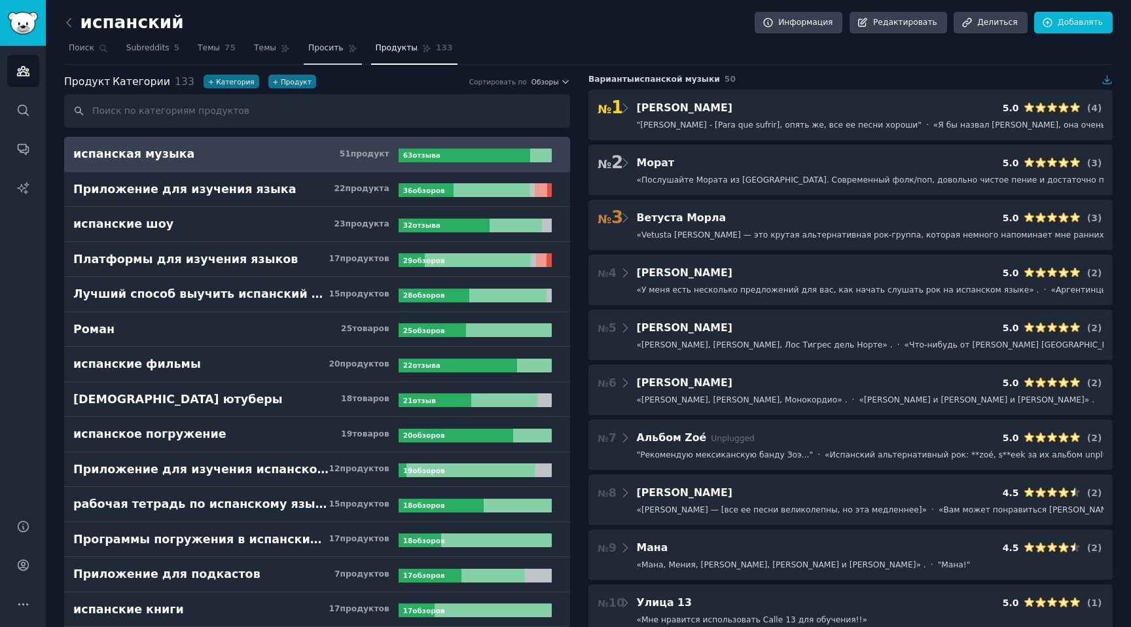
click at [306, 57] on link "Просить" at bounding box center [333, 51] width 58 height 27
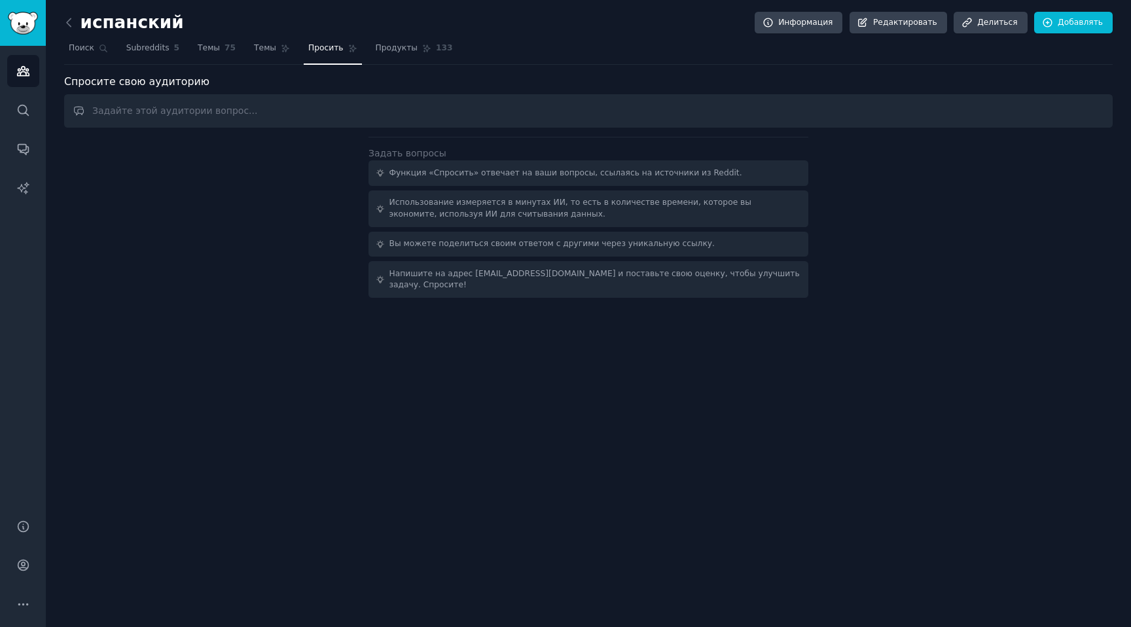
click at [288, 109] on input "text" at bounding box center [588, 110] width 1049 height 33
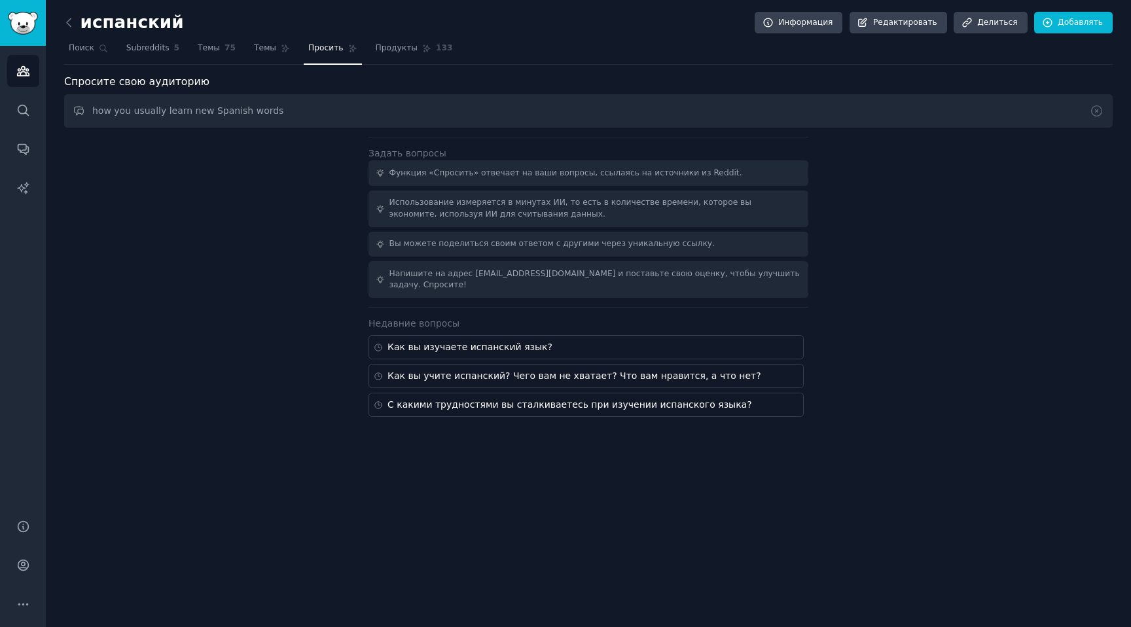
type input "how you usually learn new Spanish words"
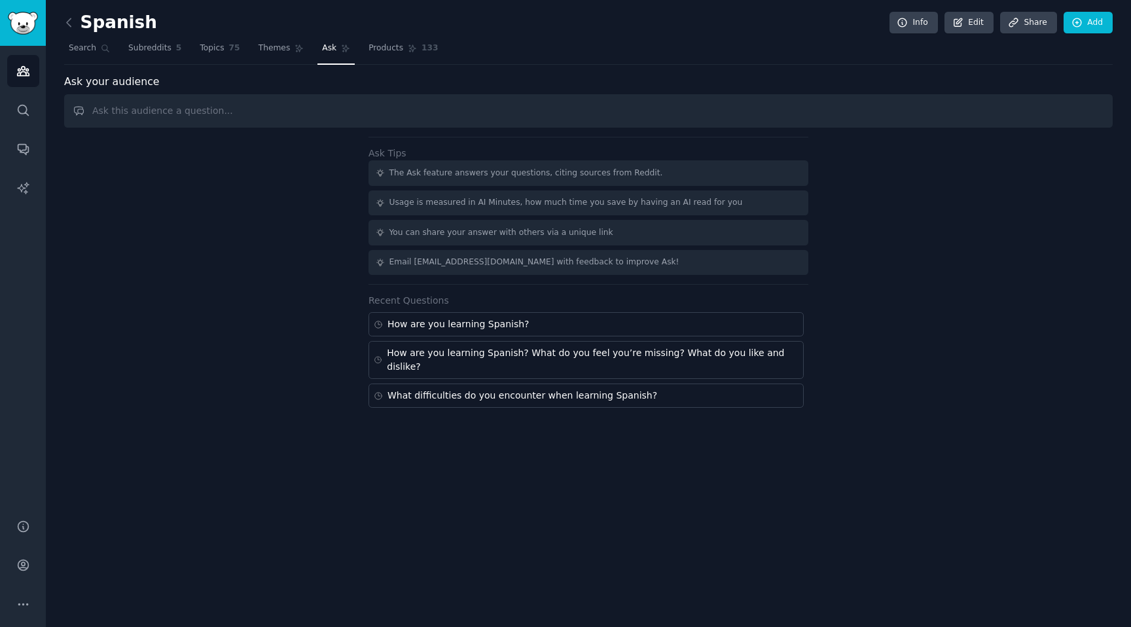
click at [209, 107] on input "text" at bounding box center [588, 110] width 1049 height 33
click at [222, 113] on input "how you usually learn new Spanish words" at bounding box center [588, 110] width 1049 height 33
type input "how you usually learn new words"
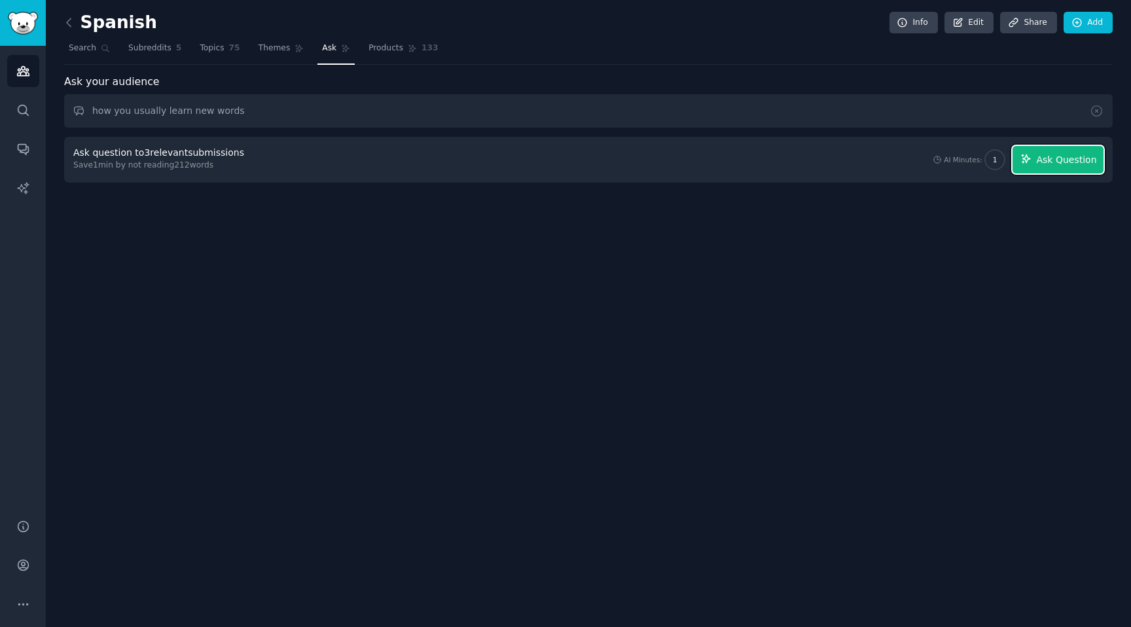
click at [1027, 155] on icon "button" at bounding box center [1026, 159] width 9 height 9
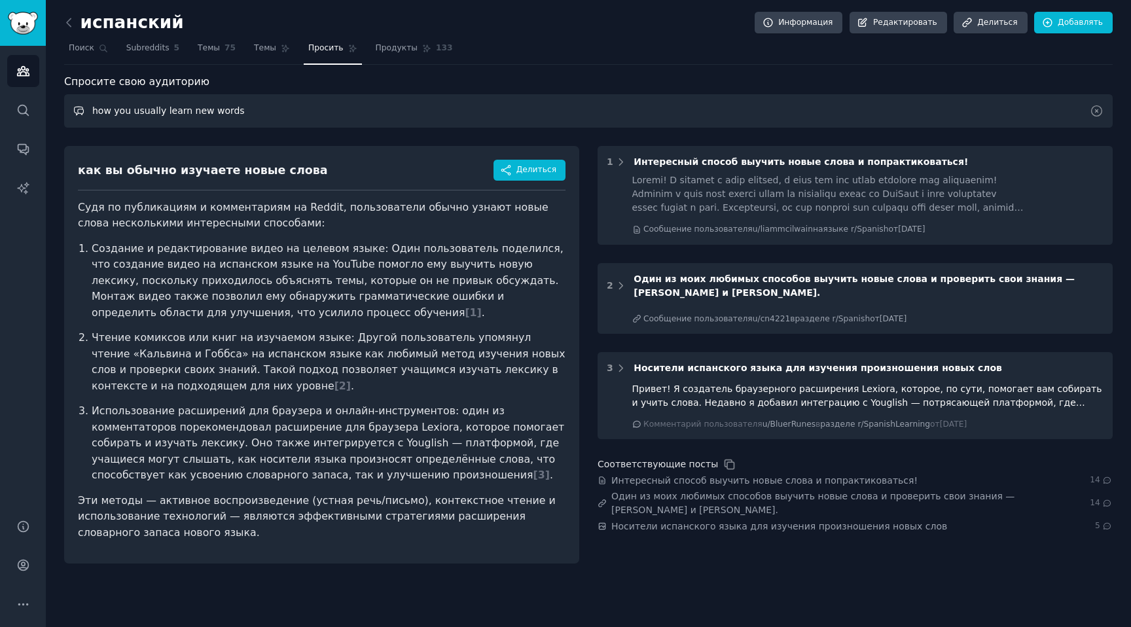
click at [241, 105] on input "how you usually learn new words" at bounding box center [588, 110] width 1049 height 33
click at [101, 53] on link "Поиск" at bounding box center [88, 51] width 48 height 27
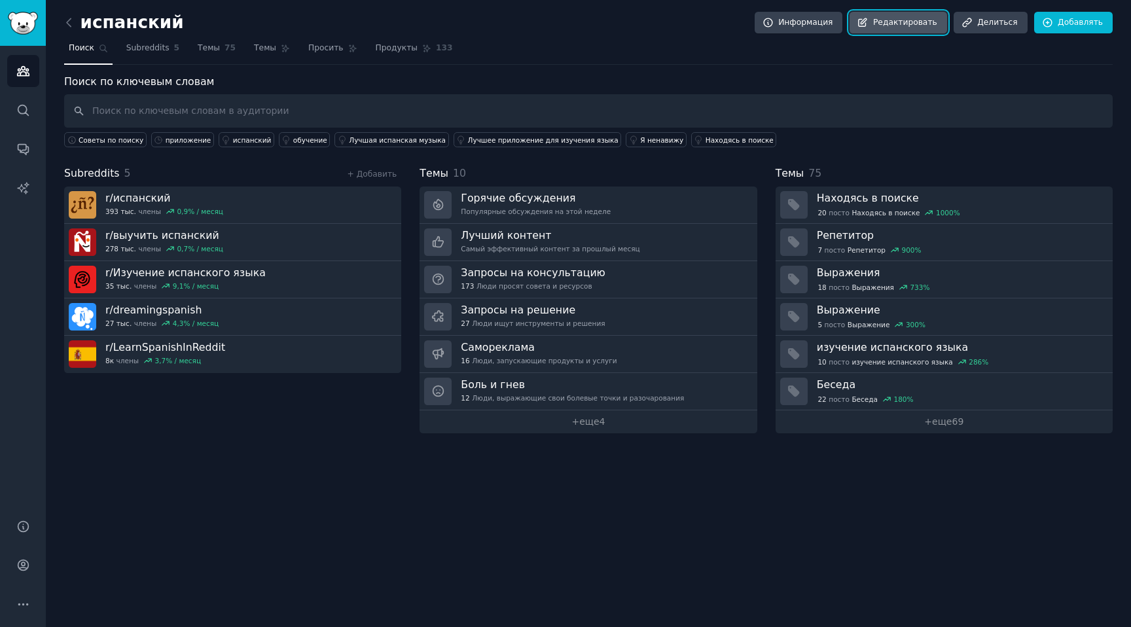
click at [894, 23] on font "Редактировать" at bounding box center [905, 22] width 64 height 9
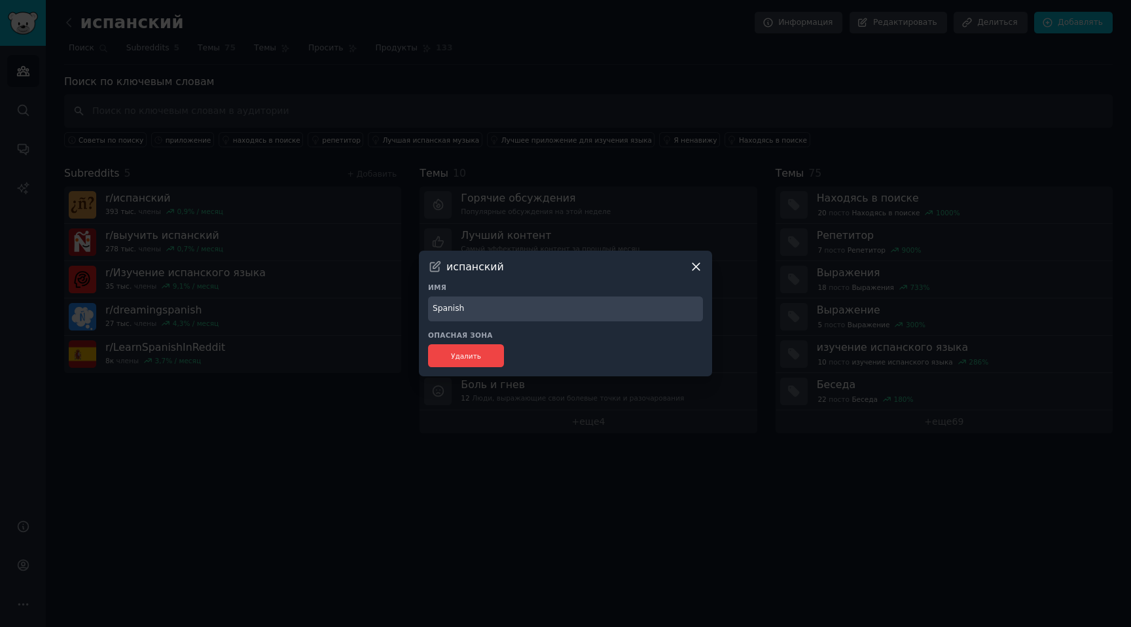
click at [696, 261] on icon at bounding box center [696, 267] width 14 height 14
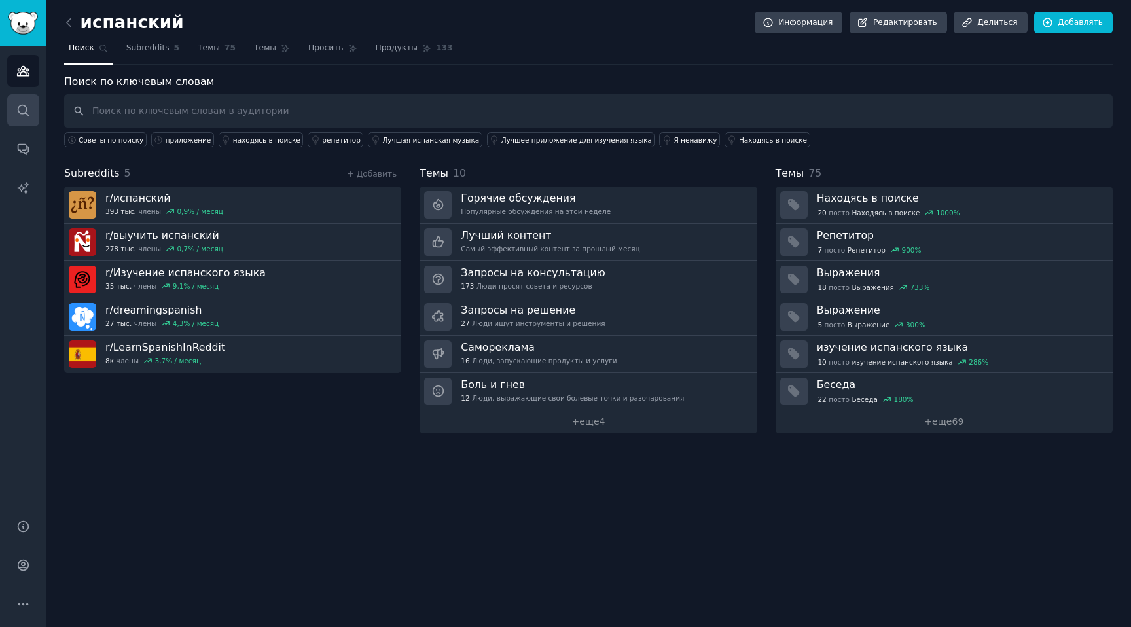
click at [29, 117] on link "Поиск" at bounding box center [23, 110] width 32 height 32
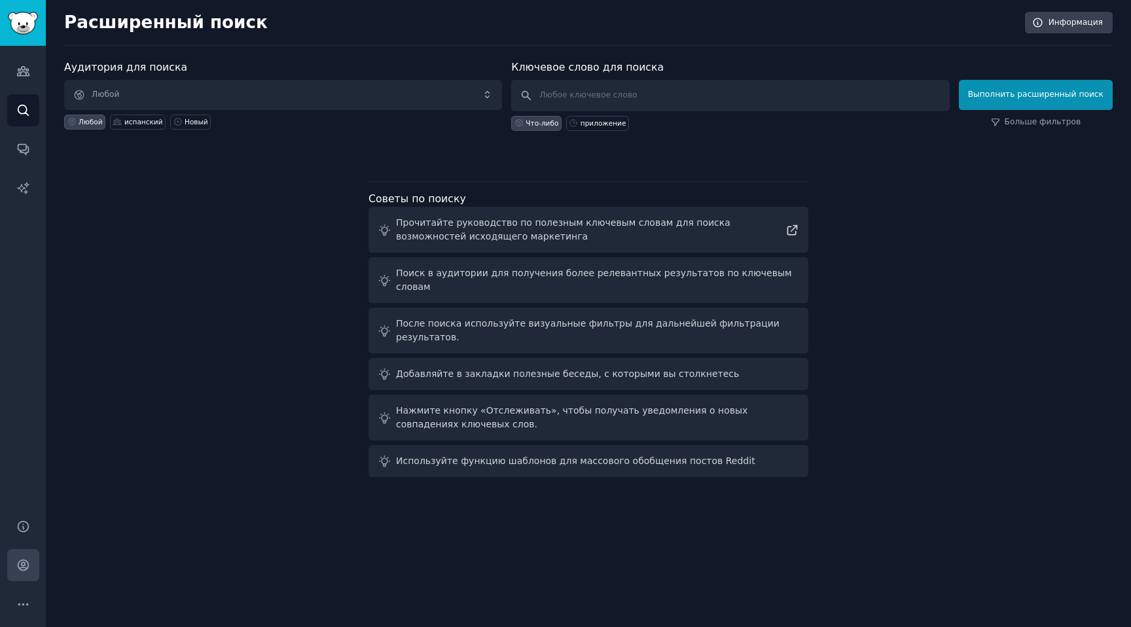
click at [31, 558] on link "Счет" at bounding box center [23, 565] width 32 height 32
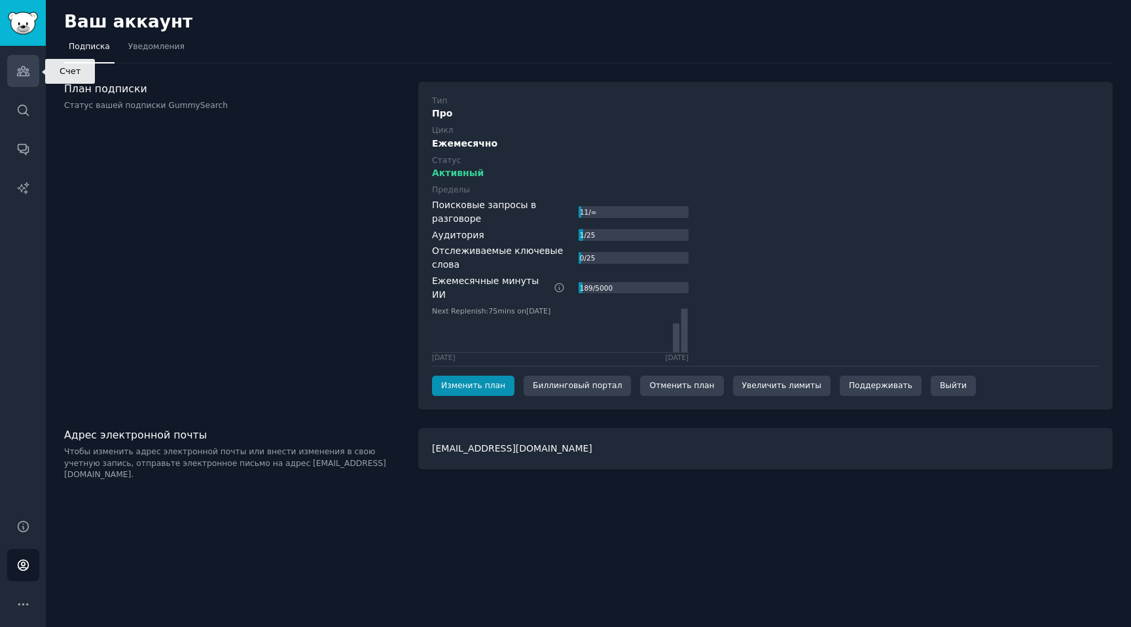
click at [26, 69] on icon "Боковая панель" at bounding box center [23, 71] width 12 height 9
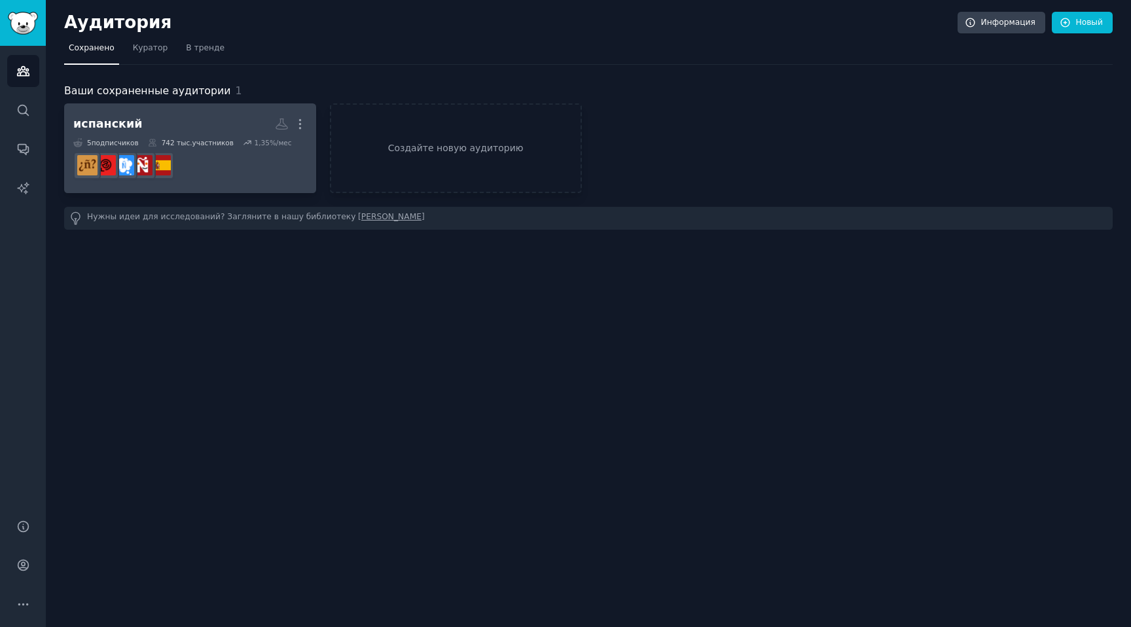
click at [227, 166] on dd at bounding box center [190, 165] width 234 height 37
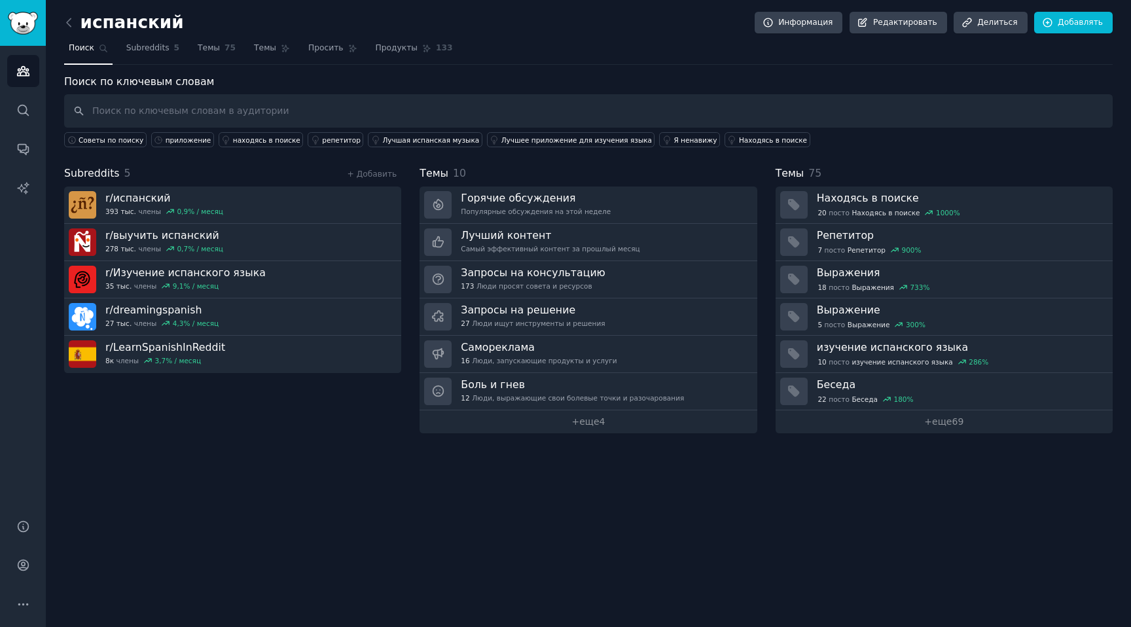
click at [227, 166] on div "Subreddits 5 + Добавить" at bounding box center [232, 174] width 337 height 16
click at [234, 103] on input "text" at bounding box center [588, 110] width 1049 height 33
type input "р"
type input "hard"
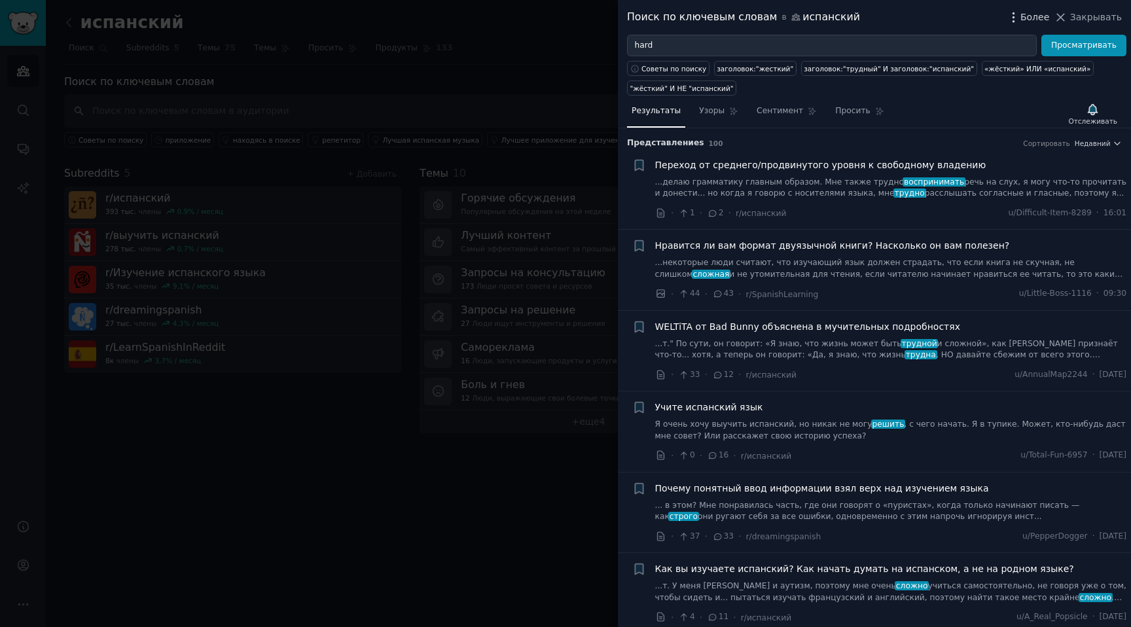
click at [1015, 17] on icon "button" at bounding box center [1014, 16] width 1 height 9
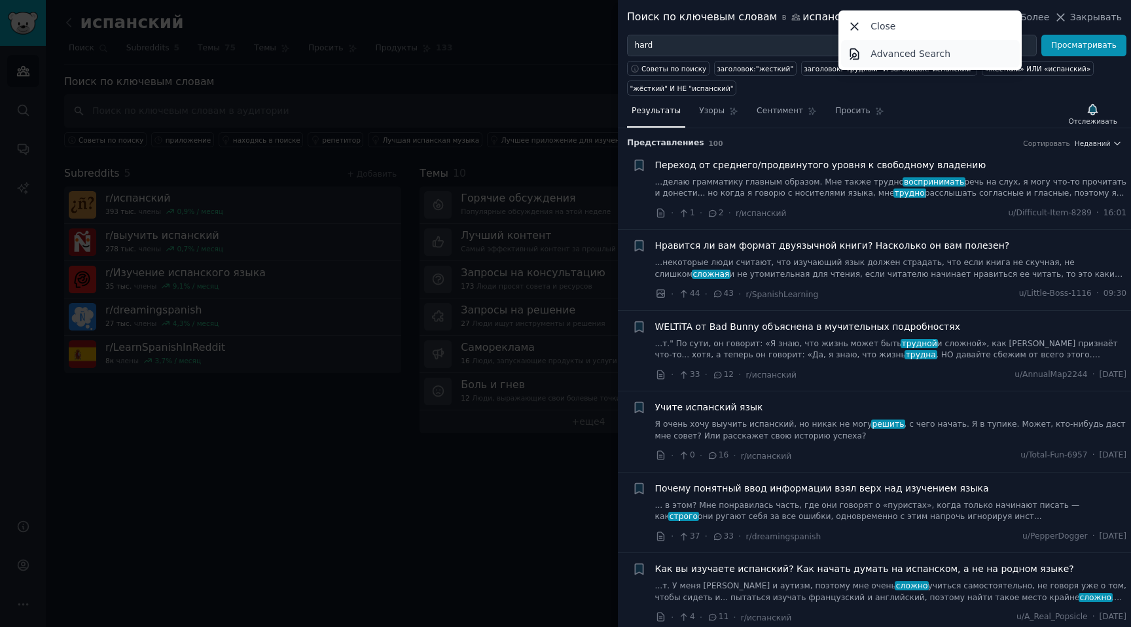
click at [976, 45] on link "Advanced Search" at bounding box center [930, 53] width 179 height 27
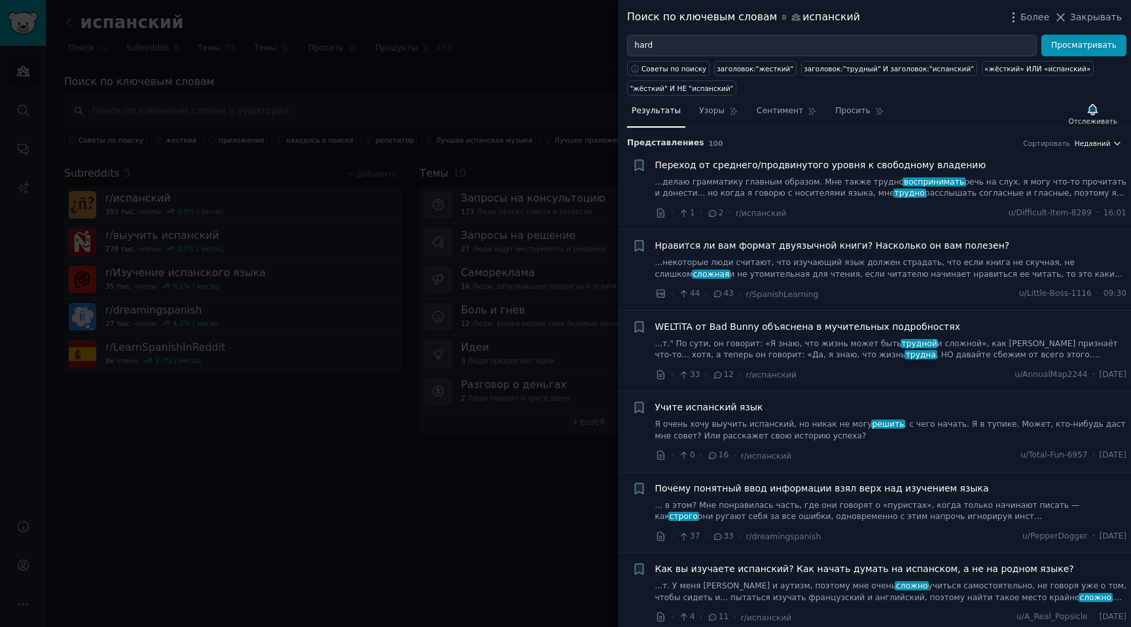
click at [1087, 147] on font "Недавний" at bounding box center [1093, 143] width 36 height 8
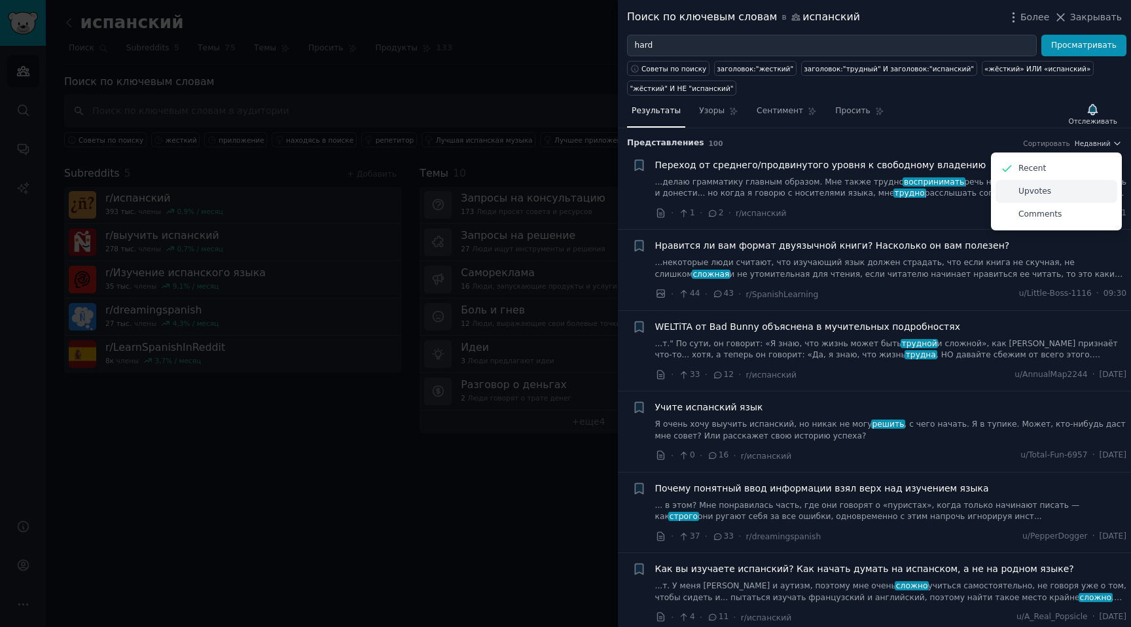
click at [1033, 189] on p "Upvotes" at bounding box center [1035, 192] width 33 height 12
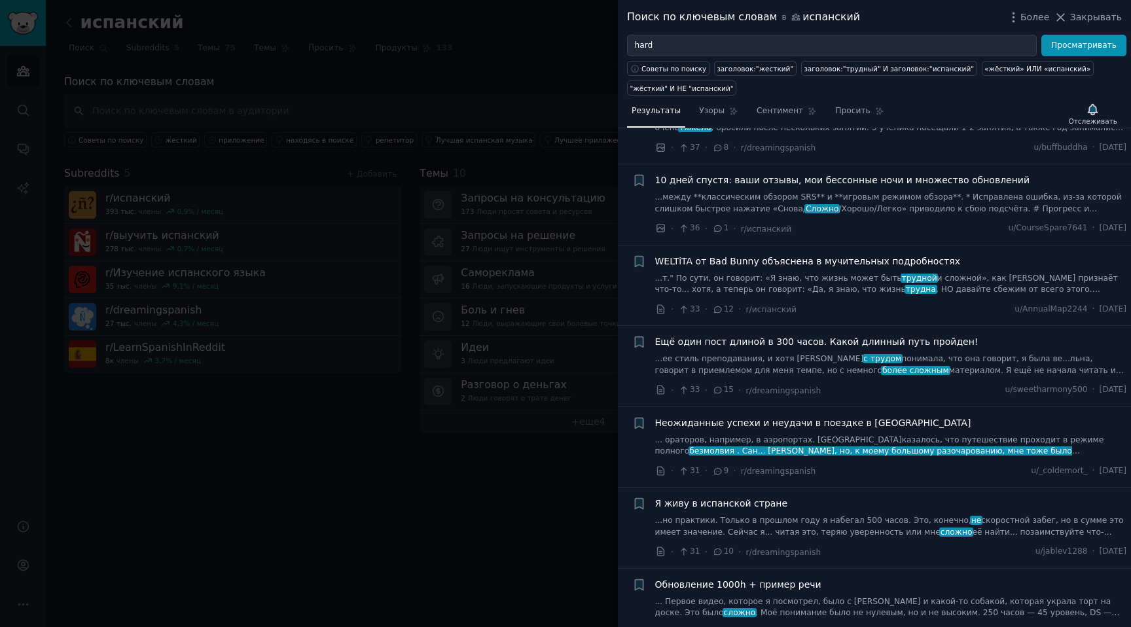
scroll to position [1213, 0]
